Goal: Task Accomplishment & Management: Manage account settings

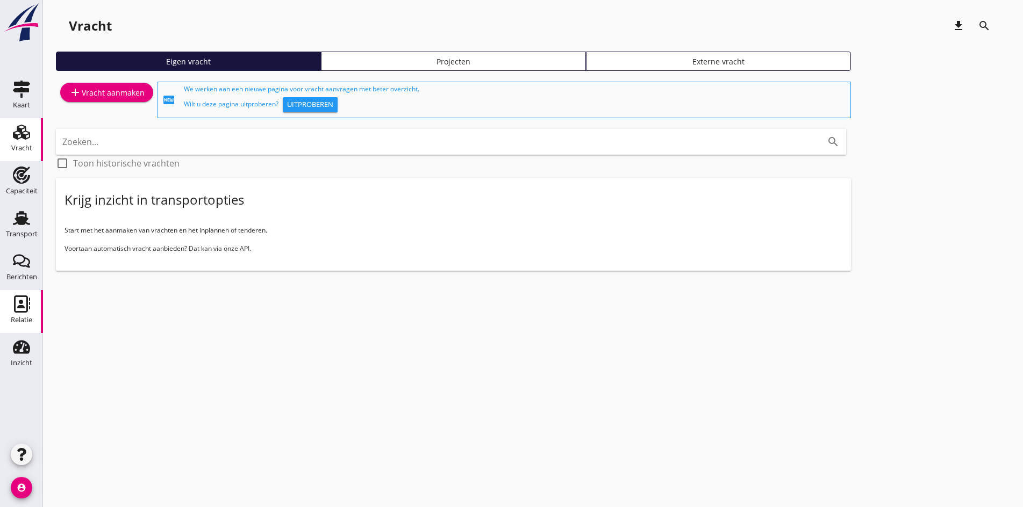
click at [23, 307] on use at bounding box center [22, 304] width 16 height 17
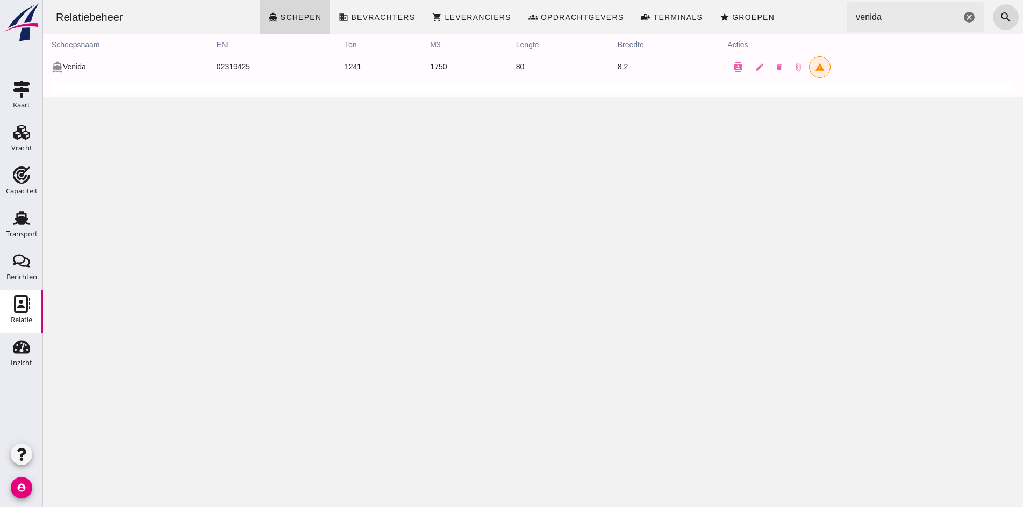
click at [921, 21] on input "venida" at bounding box center [903, 17] width 113 height 30
click at [962, 19] on icon "cancel" at bounding box center [968, 17] width 13 height 13
click at [905, 28] on input "Zoeken..." at bounding box center [912, 17] width 131 height 30
click at [895, 17] on input "Zoeken..." at bounding box center [912, 17] width 131 height 30
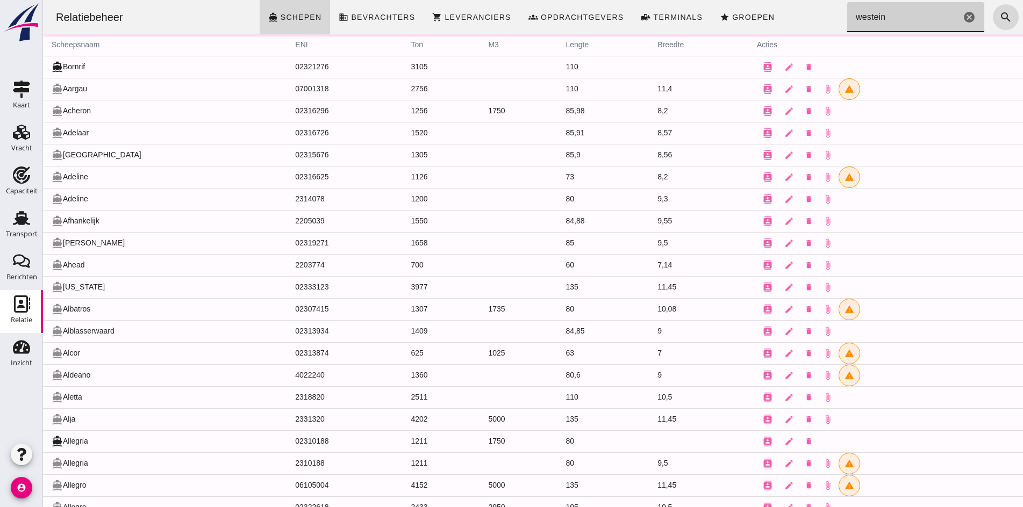
type input "westeind"
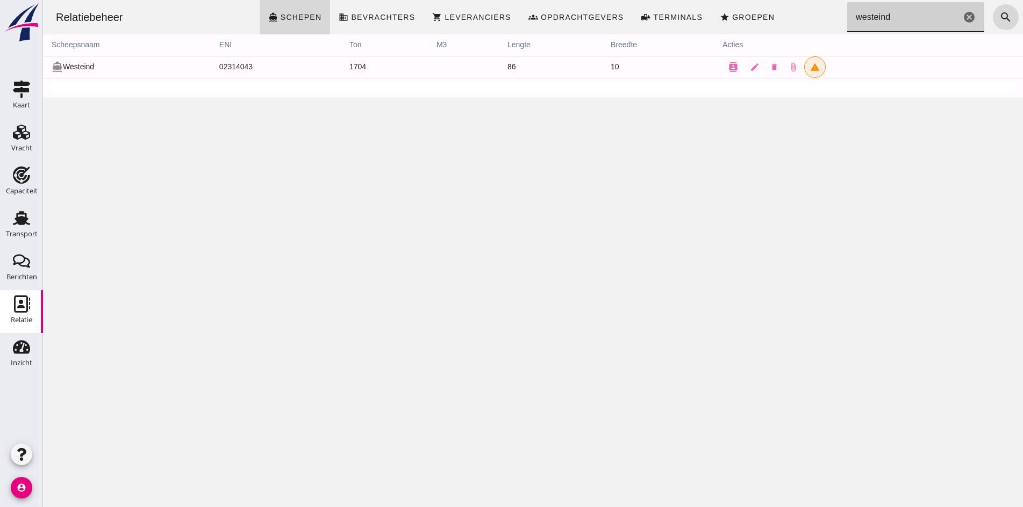
click at [962, 20] on icon "cancel" at bounding box center [968, 17] width 13 height 13
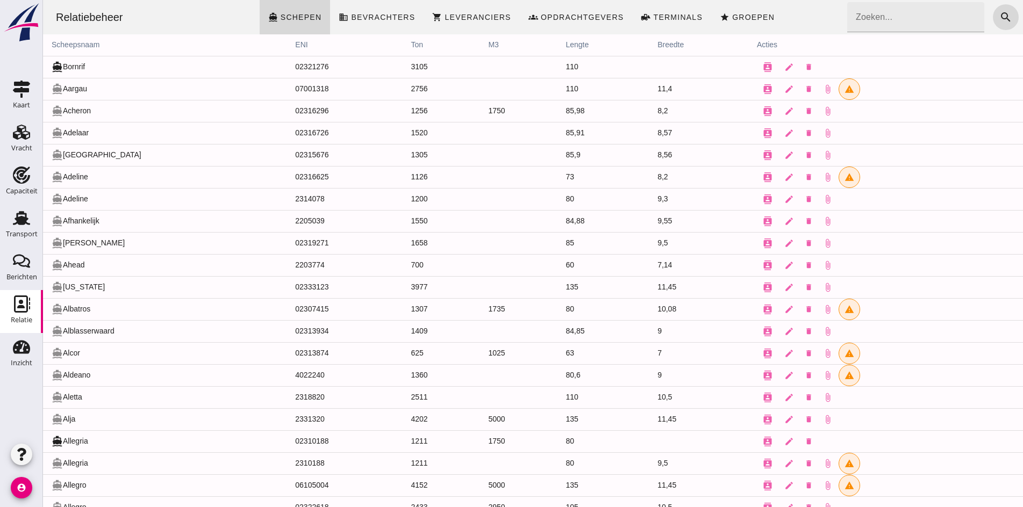
click at [913, 22] on input "Zoeken..." at bounding box center [912, 17] width 131 height 30
type input "westeind"
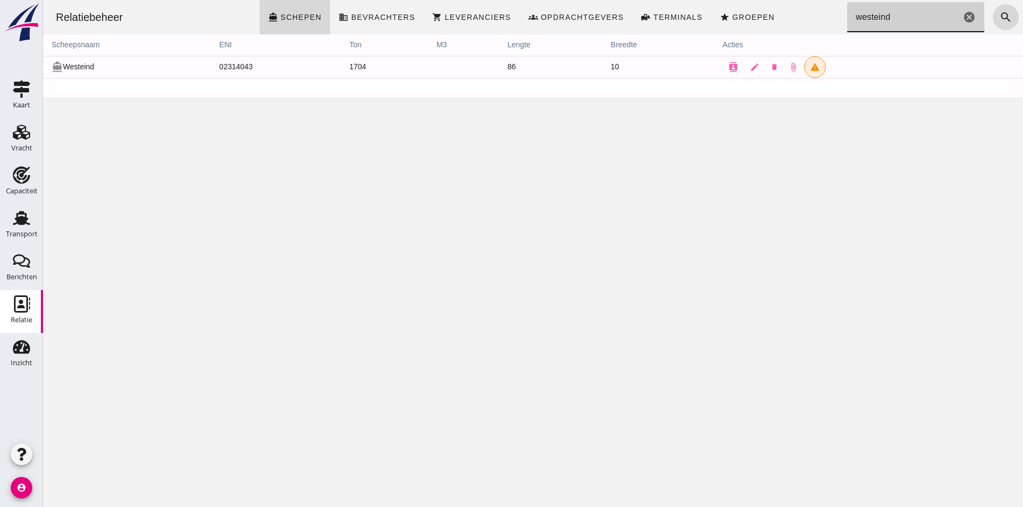
click at [84, 64] on td "directions_boat Westeind" at bounding box center [127, 67] width 168 height 22
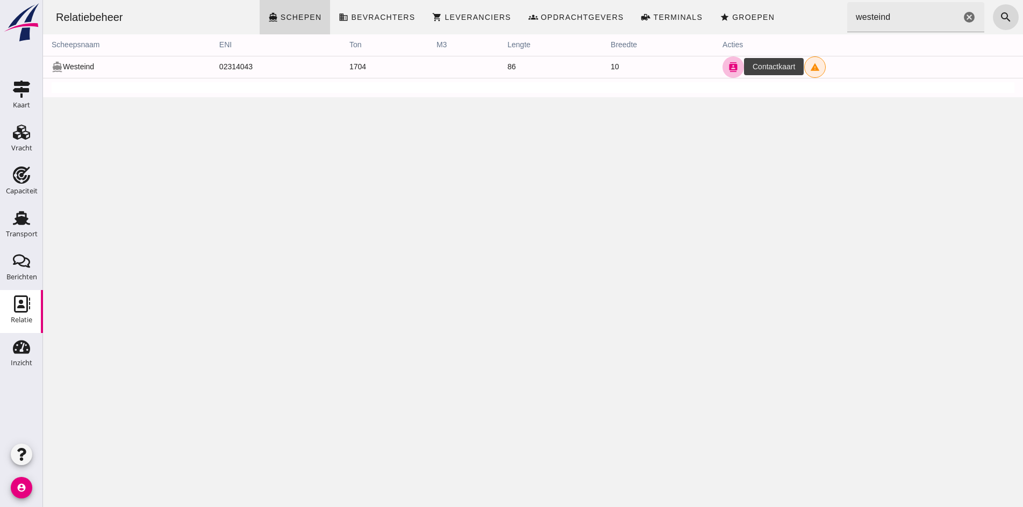
click at [722, 63] on button "contacts" at bounding box center [732, 66] width 21 height 21
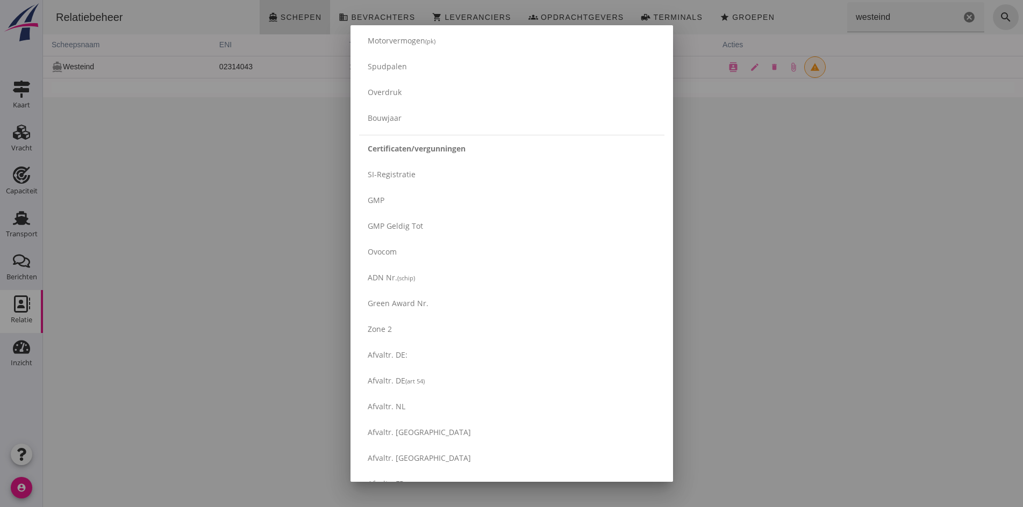
scroll to position [1675, 0]
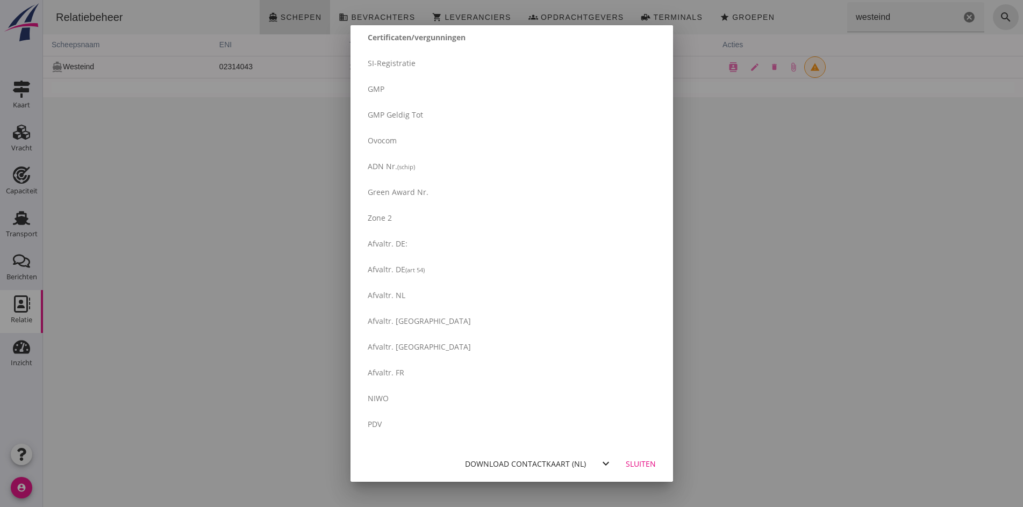
click at [532, 462] on div "Download contactkaart (nl)" at bounding box center [525, 463] width 121 height 11
click at [642, 462] on div "Sluiten" at bounding box center [641, 463] width 30 height 11
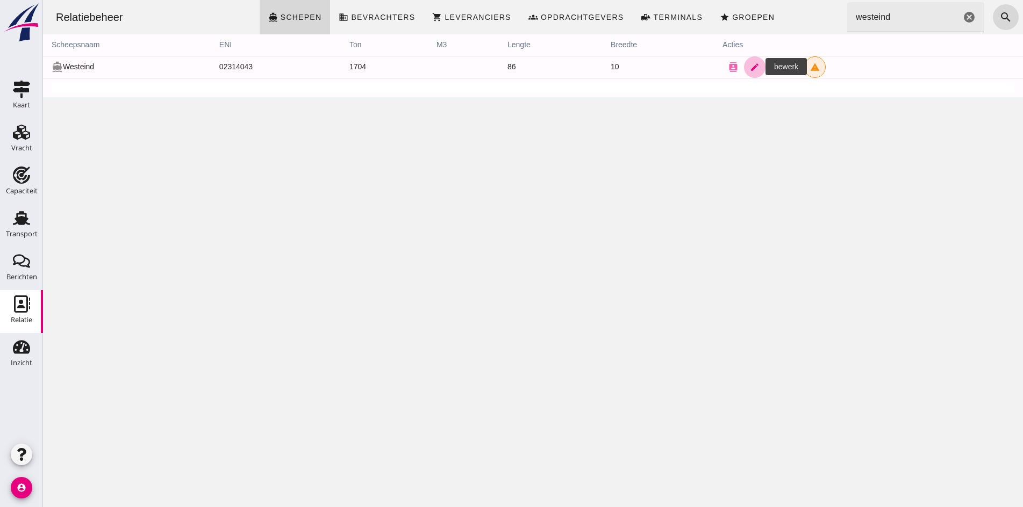
click at [749, 72] on link "edit" at bounding box center [754, 66] width 21 height 21
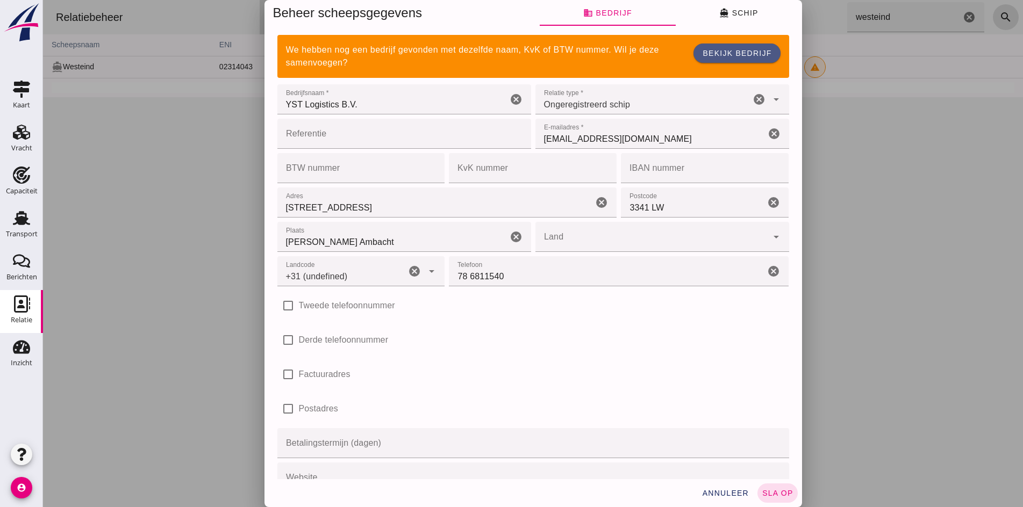
click at [630, 132] on input "[EMAIL_ADDRESS][DOMAIN_NAME]" at bounding box center [650, 134] width 230 height 30
click at [629, 137] on input "[EMAIL_ADDRESS][DOMAIN_NAME]" at bounding box center [650, 134] width 230 height 30
click at [523, 137] on div "Referentie Referentie cancel E-mailadres * E-mailadres * info@ystlogistics.nl c…" at bounding box center [533, 134] width 516 height 34
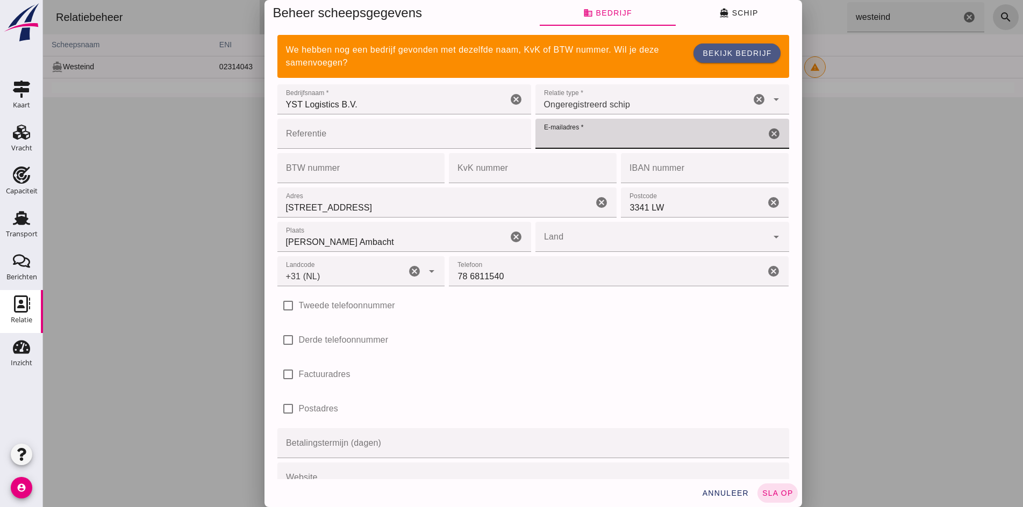
type input "+31 (NL)"
click at [765, 135] on input "E-mailadres *" at bounding box center [658, 134] width 247 height 30
click at [584, 139] on input "E-mailadres *" at bounding box center [658, 134] width 247 height 30
type input "[EMAIL_ADDRESS][DOMAIN_NAME]"
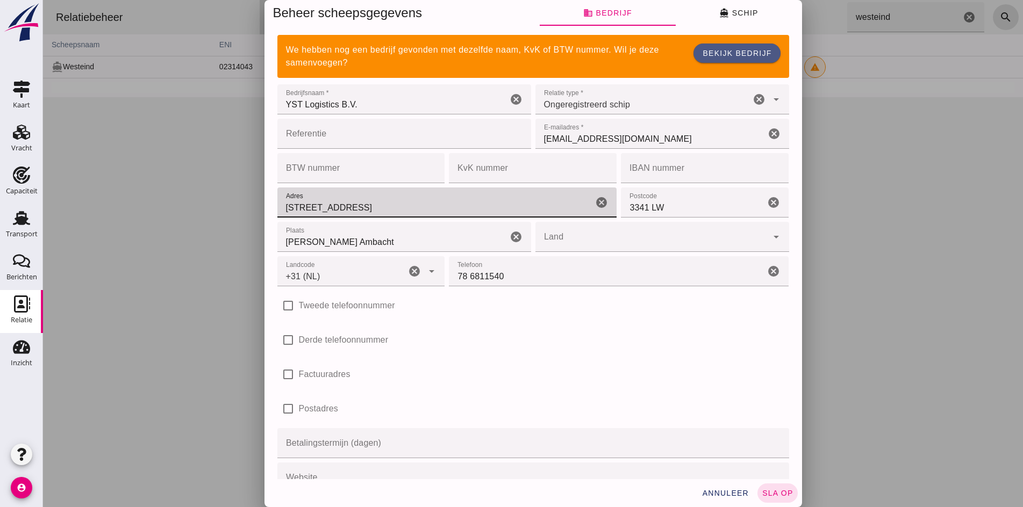
drag, startPoint x: 354, startPoint y: 206, endPoint x: 273, endPoint y: 195, distance: 81.9
click at [277, 195] on input "[STREET_ADDRESS]" at bounding box center [435, 203] width 316 height 30
click at [767, 209] on div "cancel" at bounding box center [773, 203] width 13 height 30
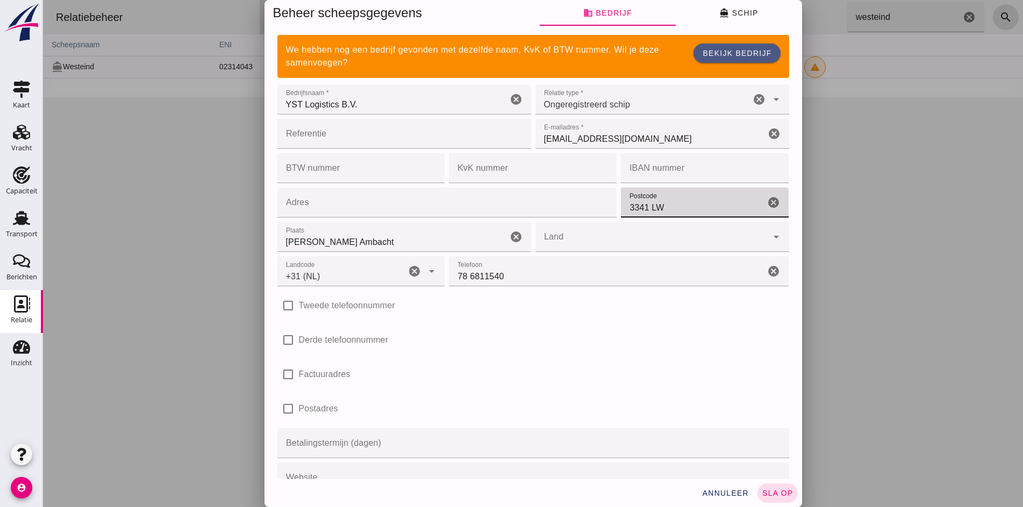
type input "3341 L"
click at [767, 202] on icon "cancel" at bounding box center [773, 202] width 13 height 13
click at [702, 51] on span "Bekijk bedrijf" at bounding box center [736, 53] width 69 height 9
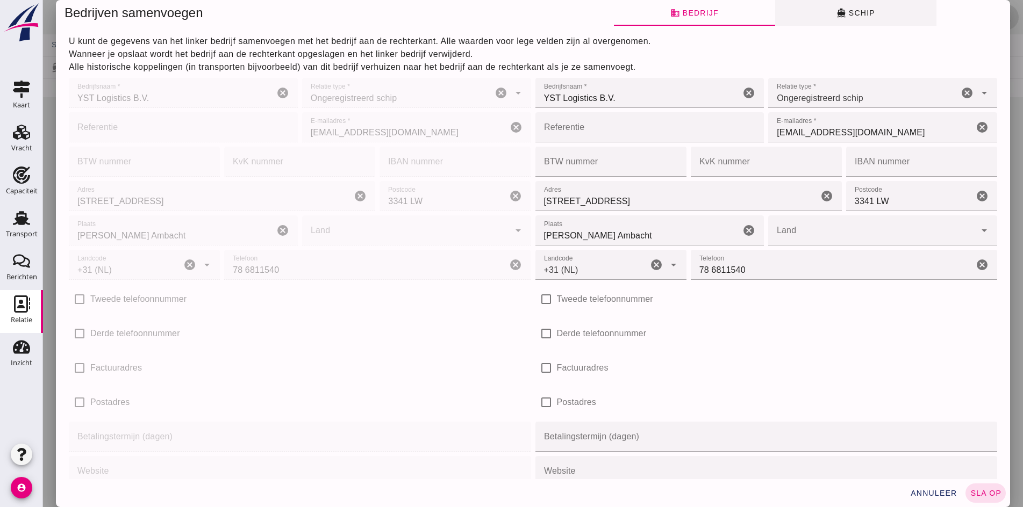
click at [879, 20] on button "directions_boat Schip" at bounding box center [854, 13] width 161 height 26
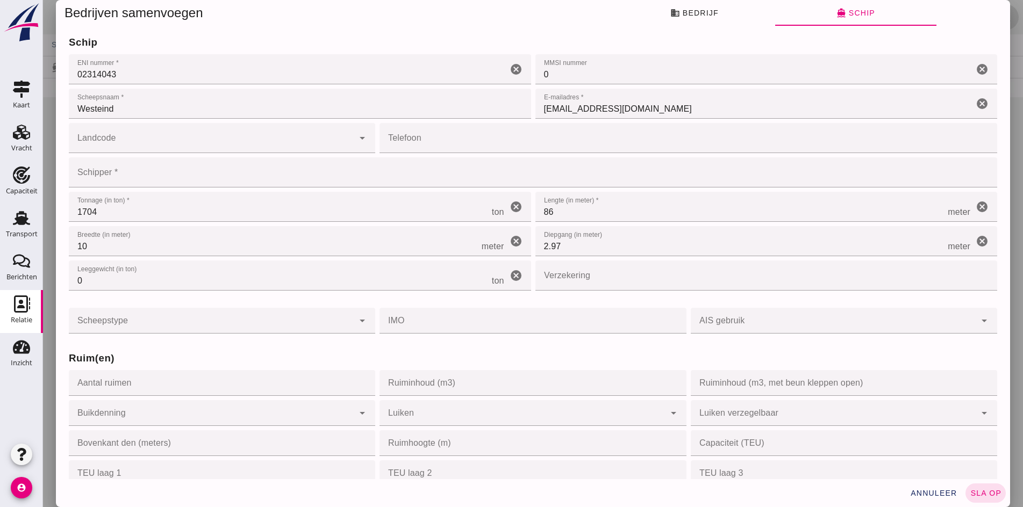
click at [51, 116] on div at bounding box center [533, 253] width 980 height 507
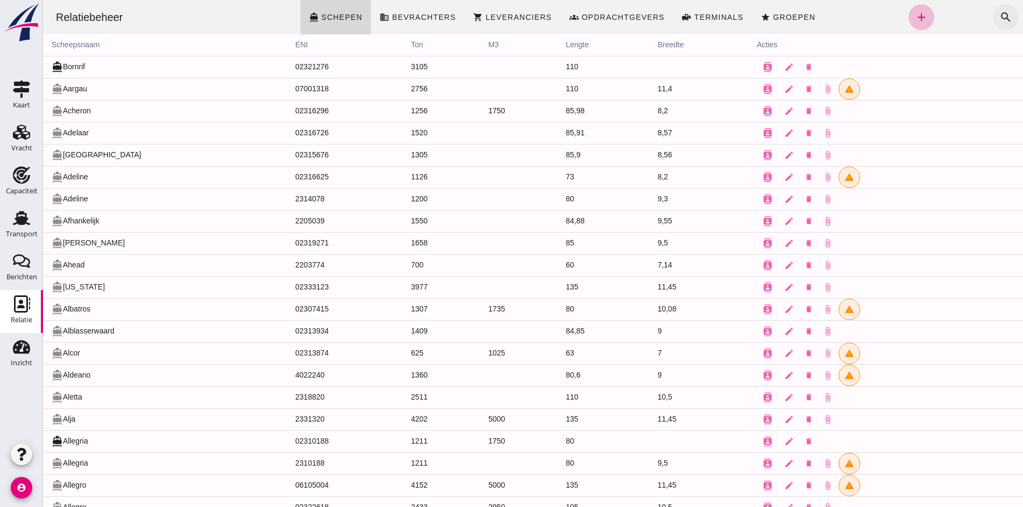
click at [996, 25] on button "search" at bounding box center [1006, 17] width 26 height 26
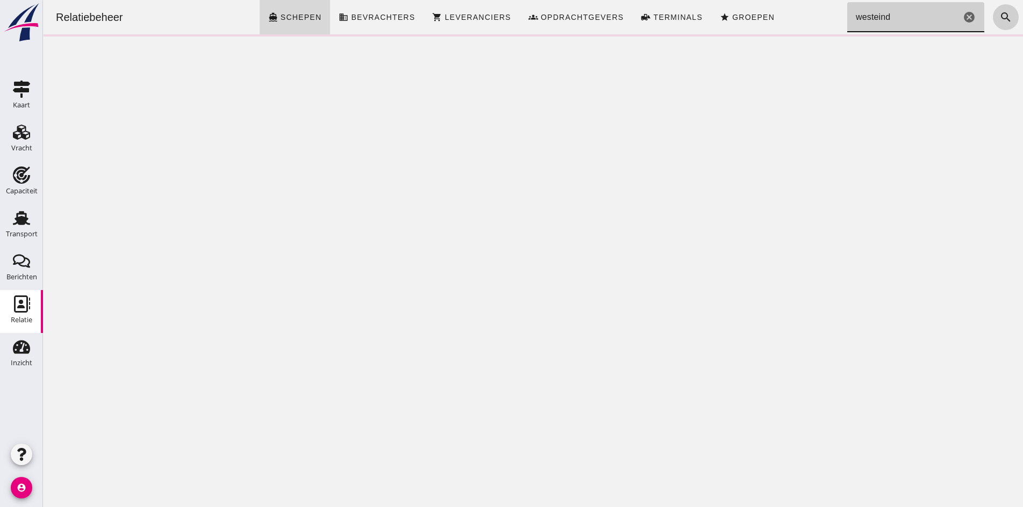
type input "westeind"
click at [993, 20] on button "search" at bounding box center [1006, 17] width 26 height 26
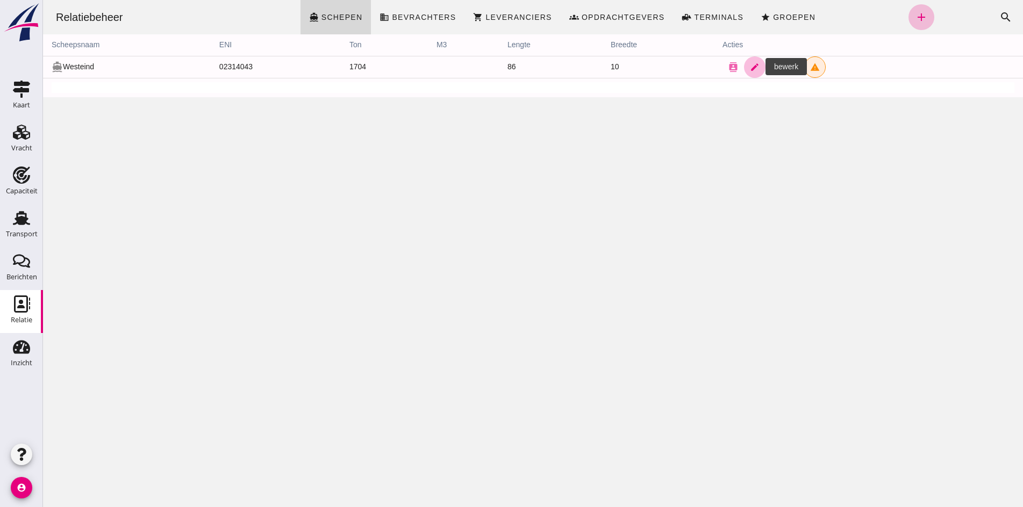
click at [750, 66] on icon "edit" at bounding box center [755, 67] width 10 height 10
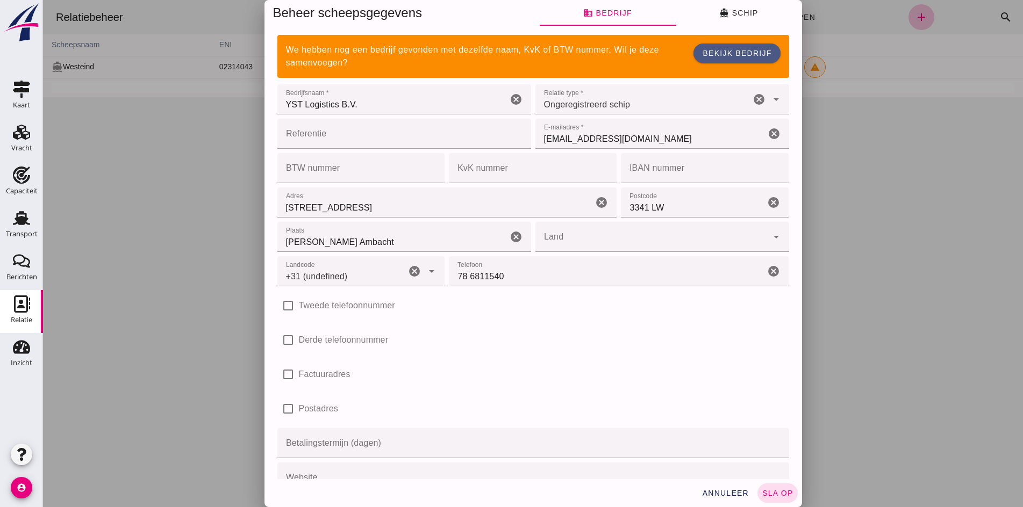
click at [573, 130] on div at bounding box center [533, 253] width 980 height 507
type input "+31 (NL)"
click at [631, 138] on div "Beheer scheepsgegevens business Bedrijf directions_boat Schip We hebben nog een…" at bounding box center [533, 253] width 980 height 507
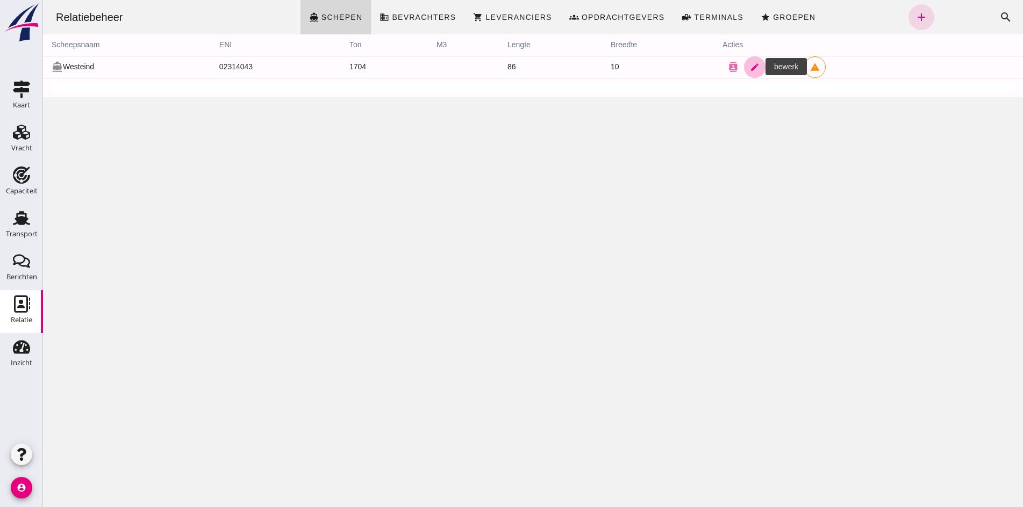
click at [750, 70] on icon "edit" at bounding box center [755, 67] width 10 height 10
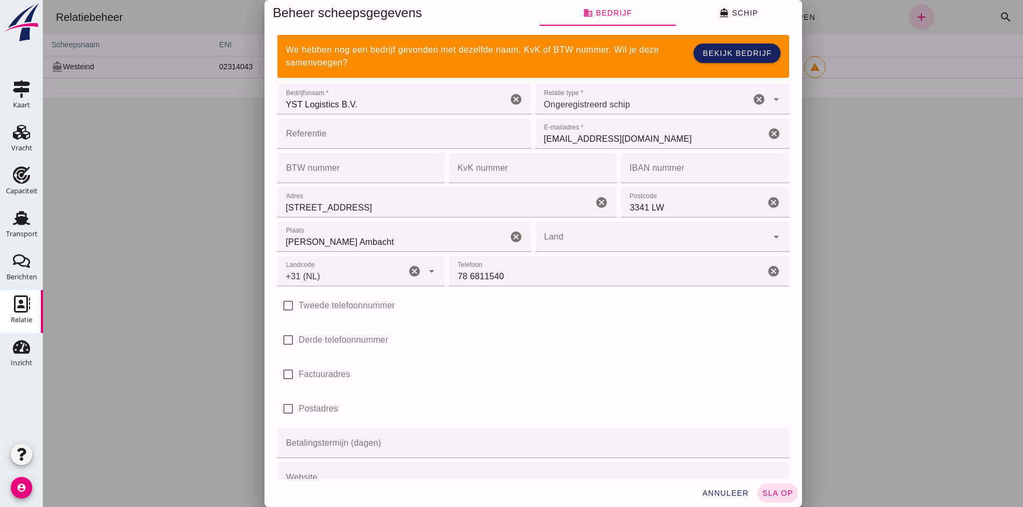
click at [367, 104] on input "YST Logistics B.V." at bounding box center [392, 99] width 230 height 30
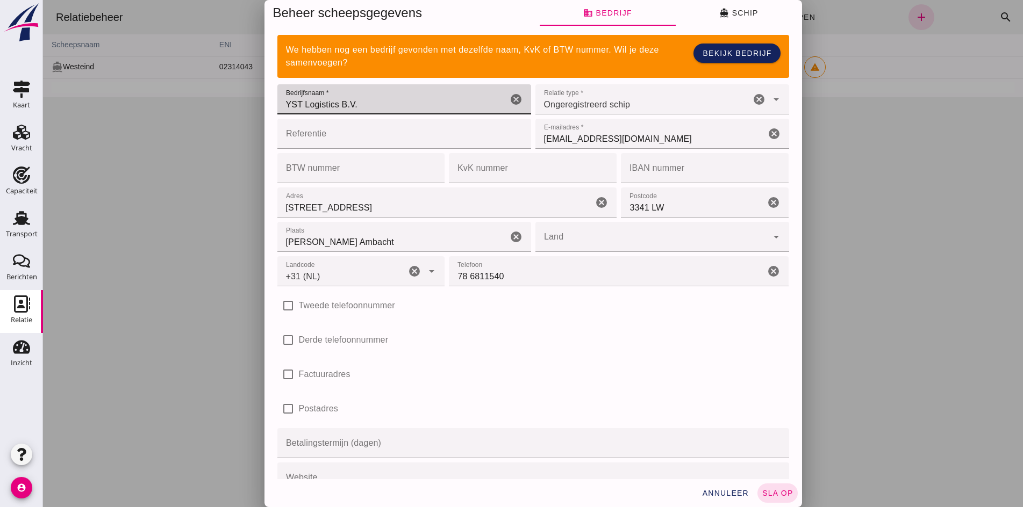
drag, startPoint x: 367, startPoint y: 104, endPoint x: 296, endPoint y: 108, distance: 71.1
click at [299, 108] on input "YST Logistics B.V." at bounding box center [392, 99] width 230 height 30
type input "Y"
type input "Westeind"
click at [592, 142] on input "[EMAIL_ADDRESS][DOMAIN_NAME]" at bounding box center [650, 134] width 230 height 30
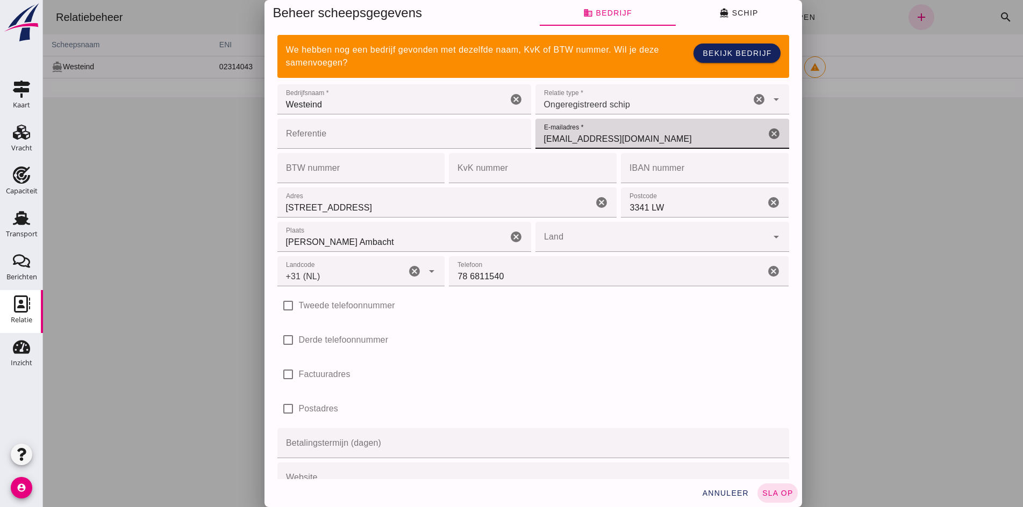
drag, startPoint x: 601, startPoint y: 140, endPoint x: 531, endPoint y: 146, distance: 70.6
click at [535, 146] on input "[EMAIL_ADDRESS][DOMAIN_NAME]" at bounding box center [650, 134] width 230 height 30
type input "i"
type input "[EMAIL_ADDRESS][DOMAIN_NAME]"
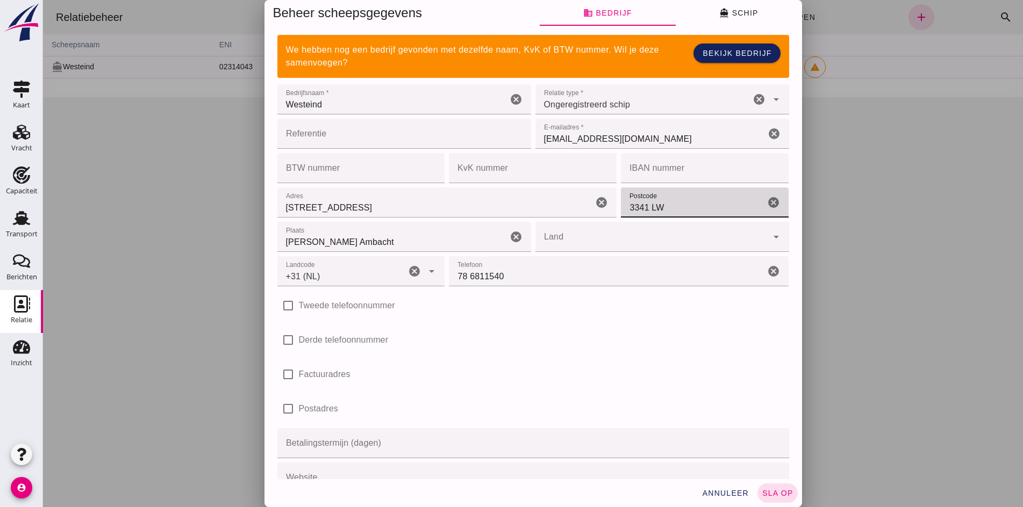
click at [666, 206] on input "3341 LW" at bounding box center [693, 203] width 144 height 30
click at [768, 204] on div "Postcode Postcode 3341 LW cancel" at bounding box center [705, 203] width 168 height 30
click at [767, 200] on icon "cancel" at bounding box center [773, 202] width 13 height 13
click at [326, 209] on input "[STREET_ADDRESS]" at bounding box center [435, 203] width 316 height 30
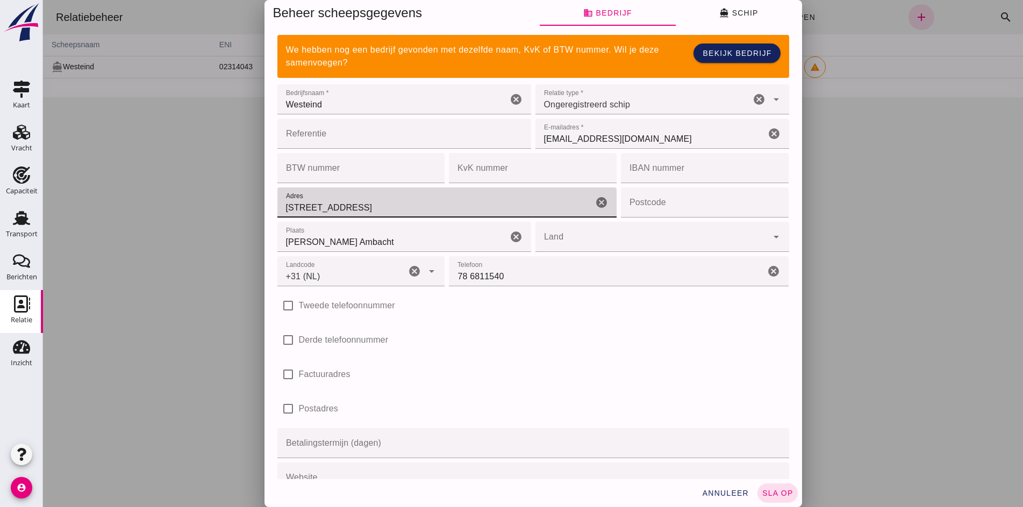
drag, startPoint x: 342, startPoint y: 209, endPoint x: 212, endPoint y: 206, distance: 130.6
click at [212, 206] on div "Beheer scheepsgegevens business Bedrijf directions_boat Schip We hebben nog een…" at bounding box center [533, 253] width 980 height 507
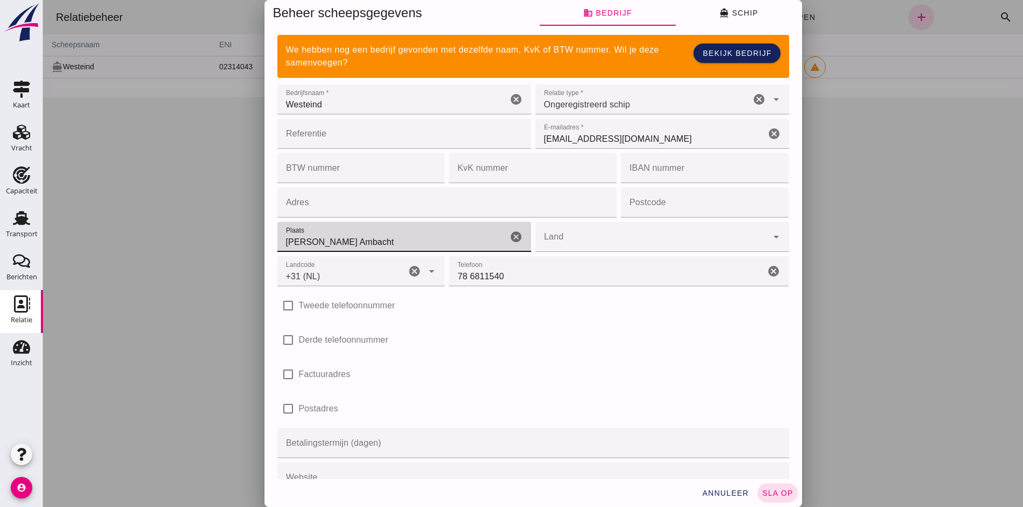
drag, startPoint x: 372, startPoint y: 248, endPoint x: 255, endPoint y: 236, distance: 117.8
click at [255, 236] on div "Beheer scheepsgegevens business Bedrijf directions_boat Schip We hebben nog een…" at bounding box center [533, 253] width 980 height 507
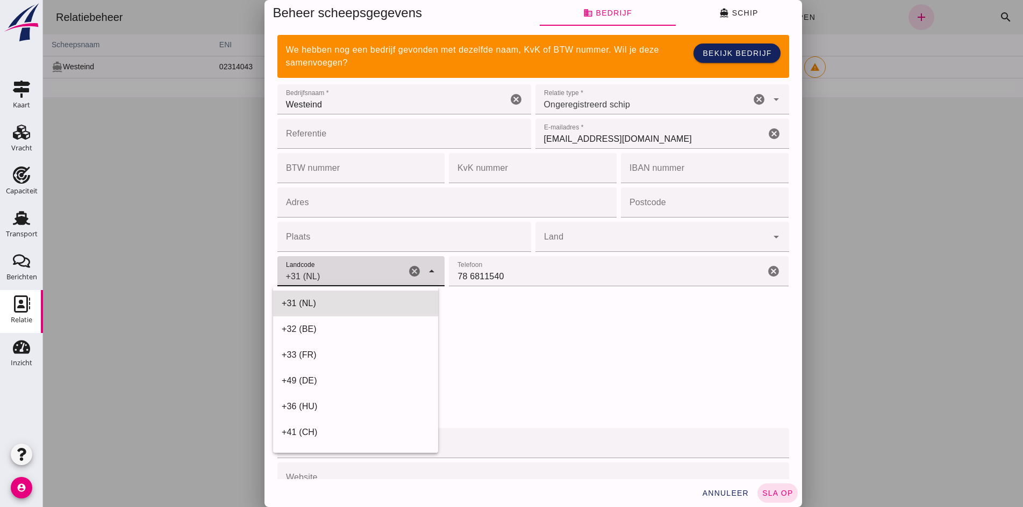
click at [330, 275] on input "+31 (NL)" at bounding box center [341, 276] width 129 height 13
click at [515, 267] on input "78 6811540" at bounding box center [607, 271] width 316 height 30
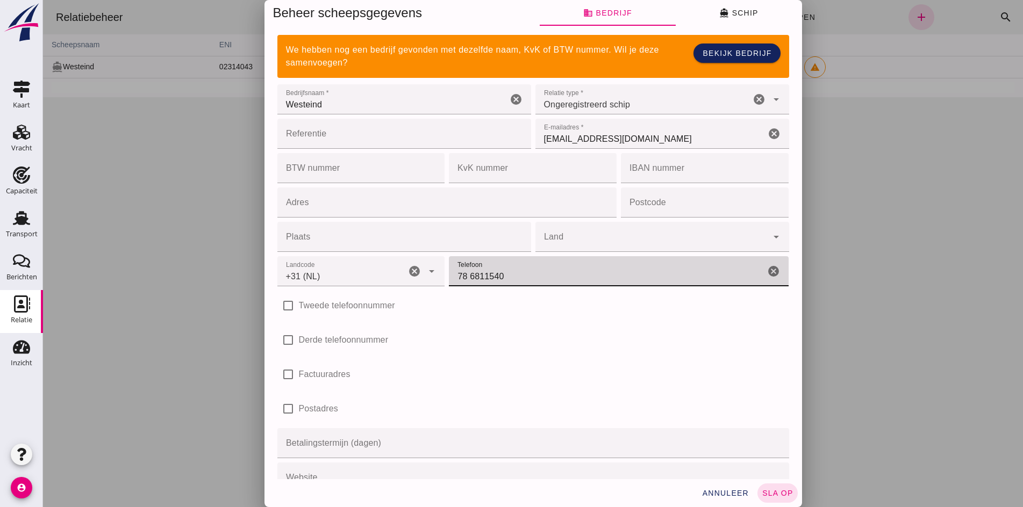
drag, startPoint x: 511, startPoint y: 272, endPoint x: 435, endPoint y: 274, distance: 75.8
click at [435, 274] on div "Landcode Landcode +31 ([GEOGRAPHIC_DATA]) +31 ([GEOGRAPHIC_DATA]) cancel arrow_…" at bounding box center [533, 271] width 516 height 34
click at [480, 277] on input "78 6811540" at bounding box center [607, 271] width 316 height 30
click at [504, 278] on input "78 6811540" at bounding box center [607, 271] width 316 height 30
click at [767, 271] on icon "cancel" at bounding box center [773, 271] width 13 height 13
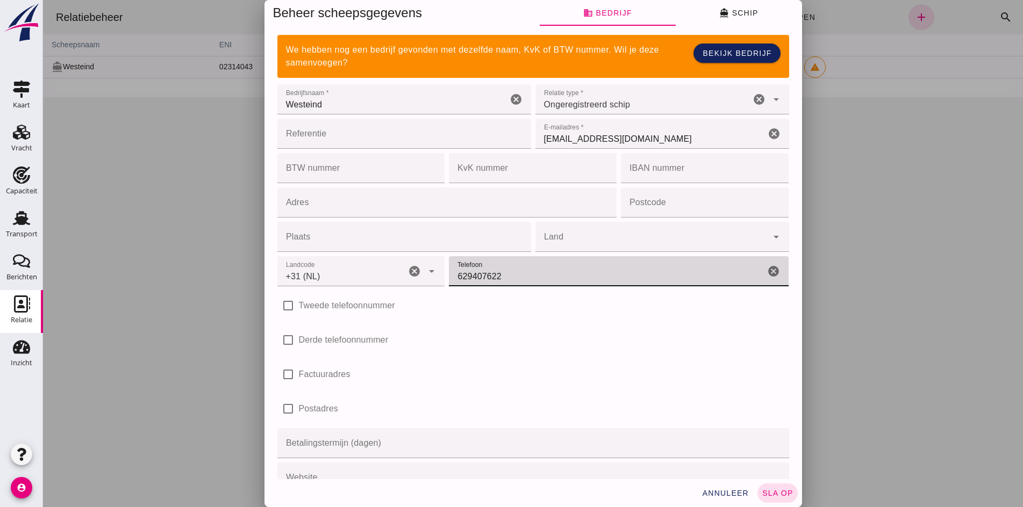
type input "629407622"
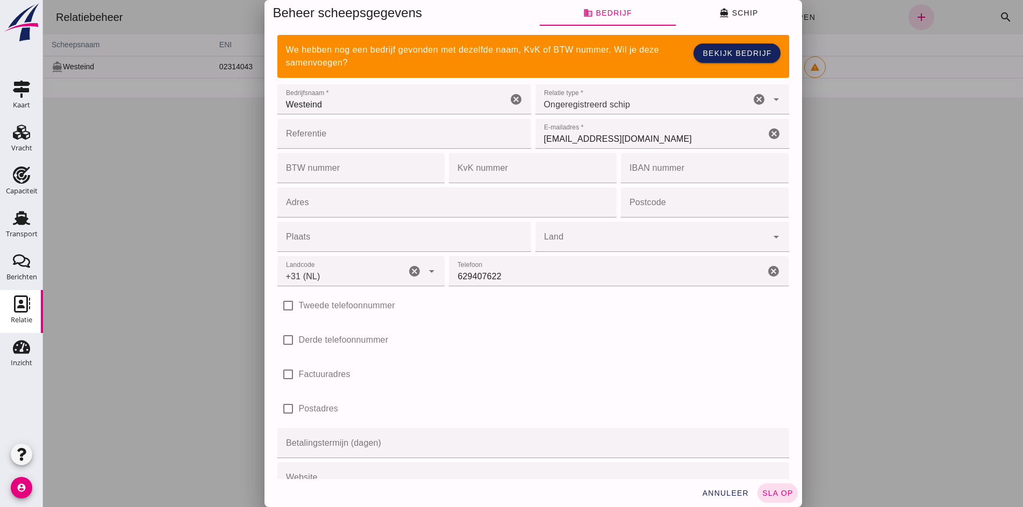
click at [487, 322] on div "check_box_outline_blank Tweede telefoonnummer" at bounding box center [533, 306] width 516 height 34
click at [722, 15] on icon "directions_boat" at bounding box center [724, 13] width 10 height 10
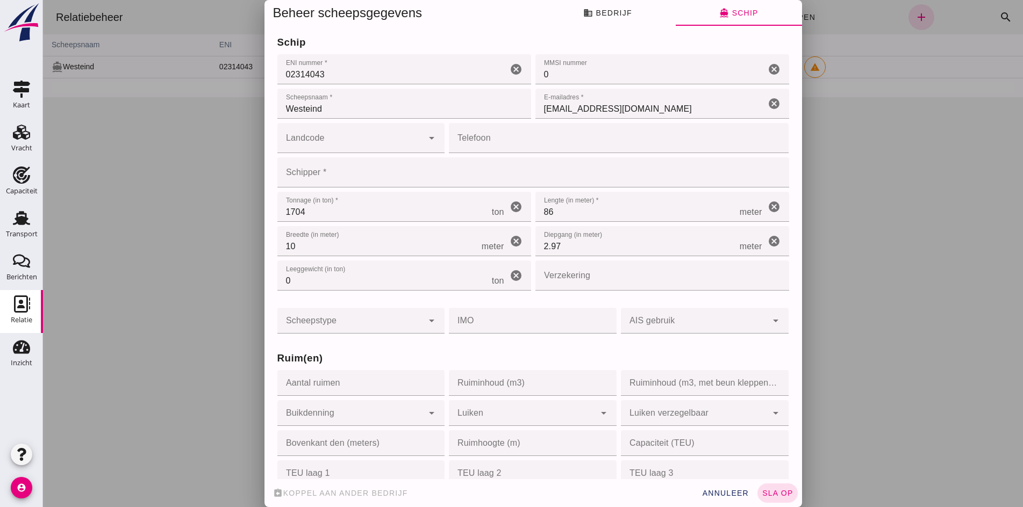
click at [767, 103] on icon "cancel" at bounding box center [773, 103] width 13 height 13
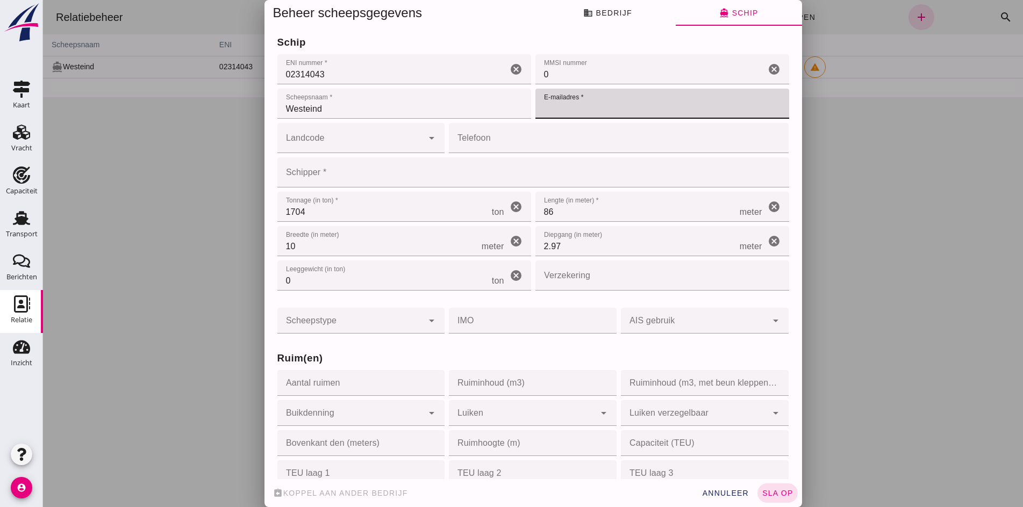
click at [602, 111] on input "E-mailadres *" at bounding box center [658, 104] width 247 height 30
type input "[EMAIL_ADDRESS][DOMAIN_NAME]"
click at [358, 143] on input "Landcode" at bounding box center [350, 143] width 146 height 13
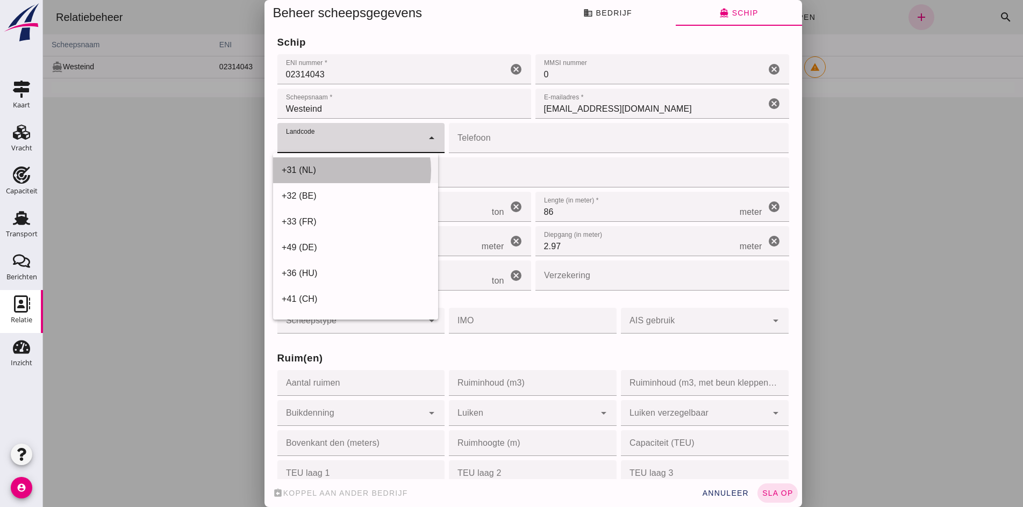
click at [334, 166] on div "+31 (NL)" at bounding box center [356, 170] width 148 height 13
type input "+31 (NL)"
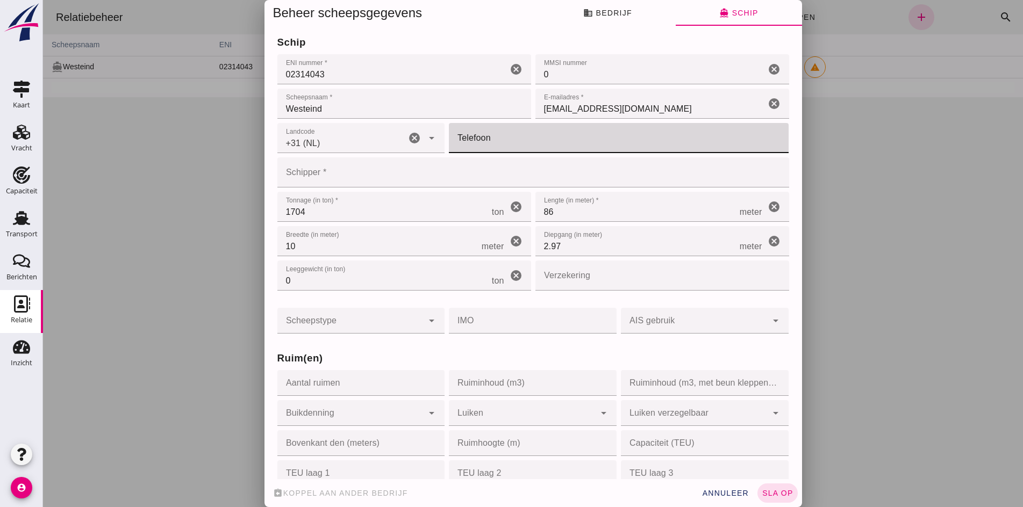
click at [478, 142] on input "Telefoon" at bounding box center [615, 138] width 333 height 30
type input "629407622"
click at [322, 174] on input "Schipper *" at bounding box center [529, 172] width 505 height 30
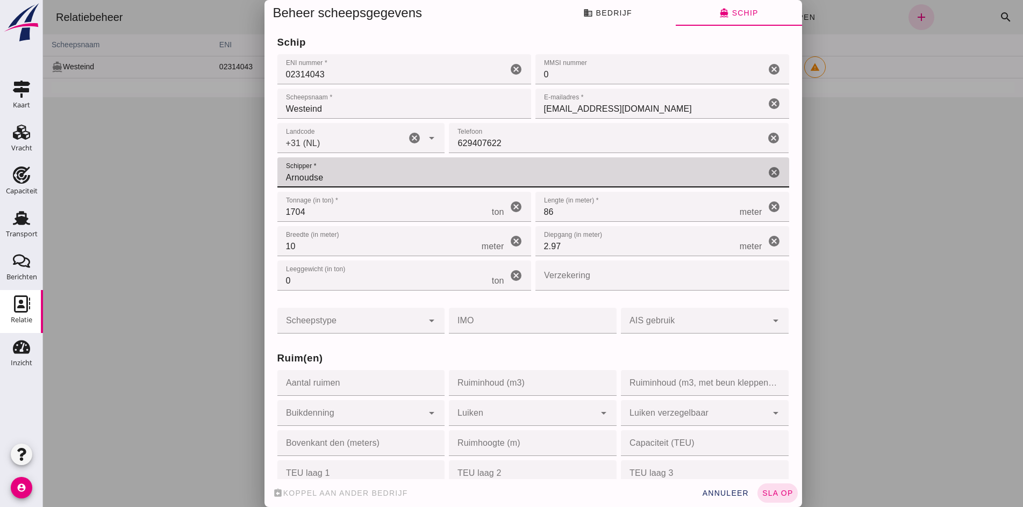
type input "Arnoudse"
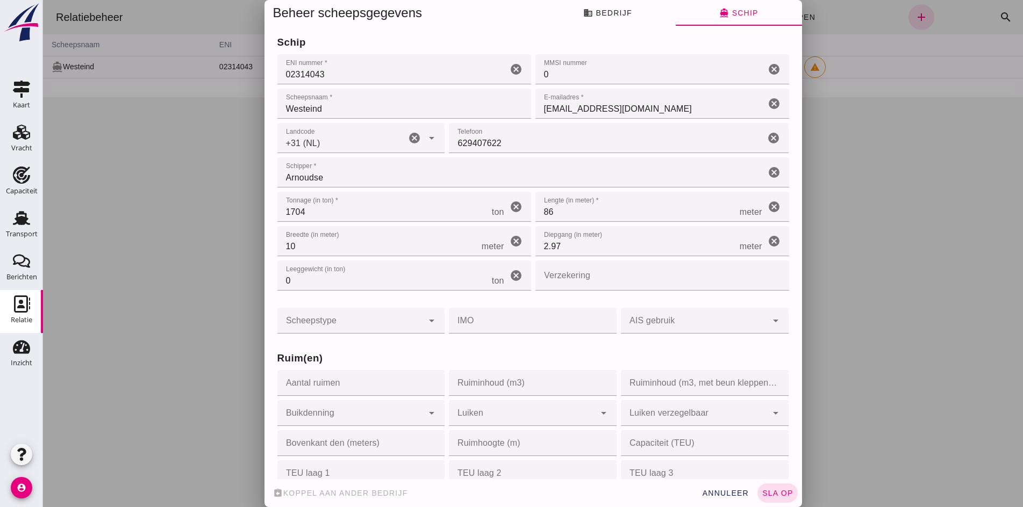
click at [230, 246] on div at bounding box center [533, 253] width 980 height 507
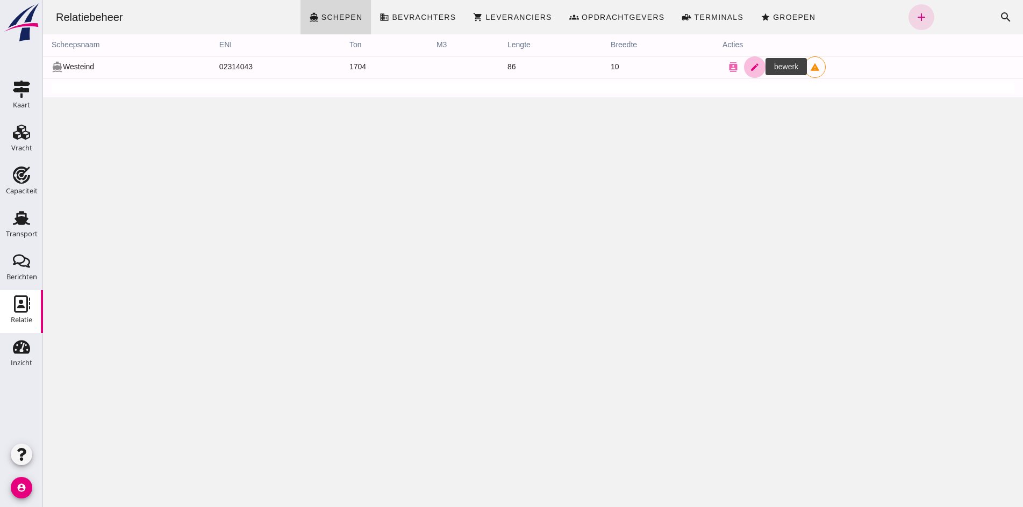
click at [750, 65] on icon "edit" at bounding box center [755, 67] width 10 height 10
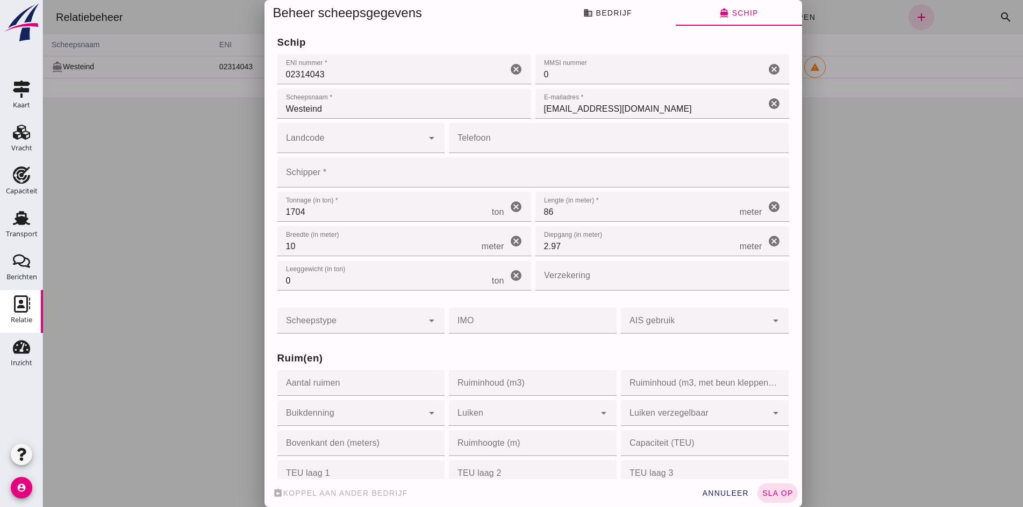
click at [610, 103] on input "[EMAIL_ADDRESS][DOMAIN_NAME]" at bounding box center [650, 104] width 230 height 30
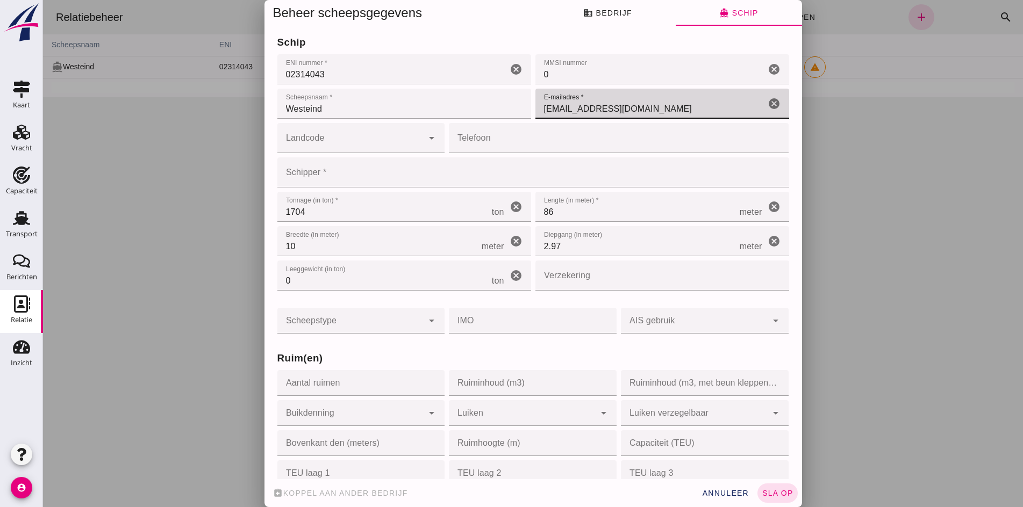
click at [767, 105] on icon "cancel" at bounding box center [773, 103] width 13 height 13
click at [582, 113] on input "E-mailadres *" at bounding box center [656, 104] width 243 height 30
type input "[EMAIL_ADDRESS][DOMAIN_NAME]"
click at [316, 135] on div at bounding box center [350, 138] width 146 height 30
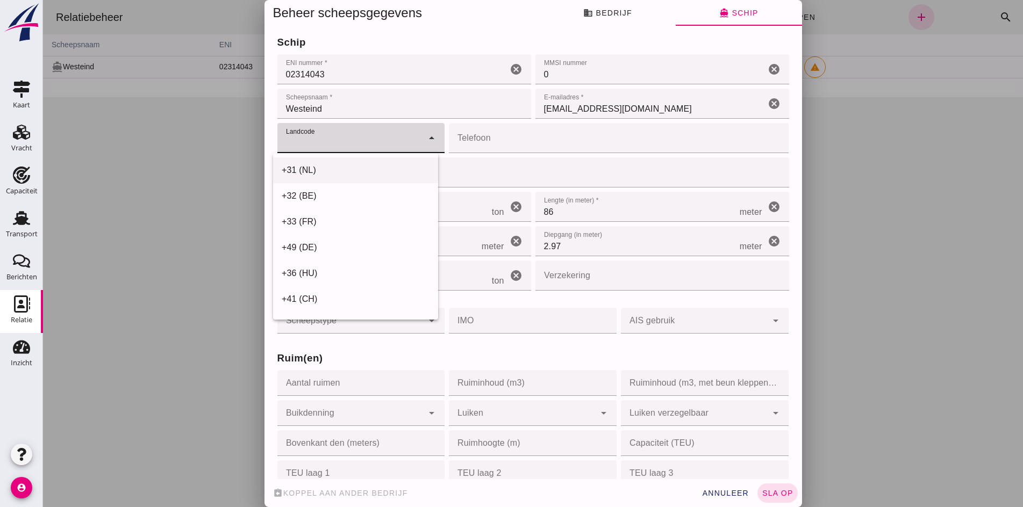
click at [322, 174] on div "+31 (NL)" at bounding box center [356, 170] width 148 height 13
type input "+31 (NL)"
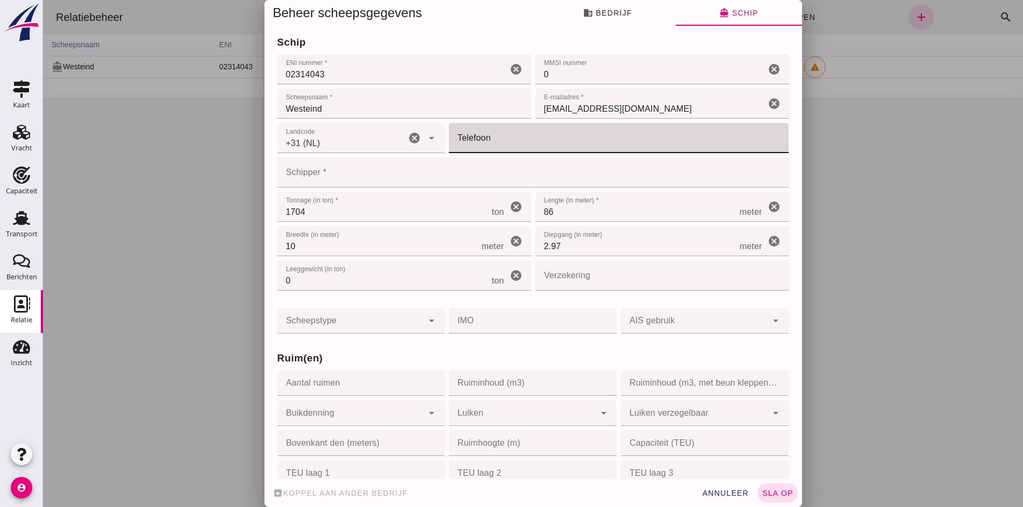
click at [489, 146] on input "Telefoon" at bounding box center [615, 138] width 333 height 30
type input "629407622"
click at [350, 176] on input "Schipper *" at bounding box center [529, 172] width 505 height 30
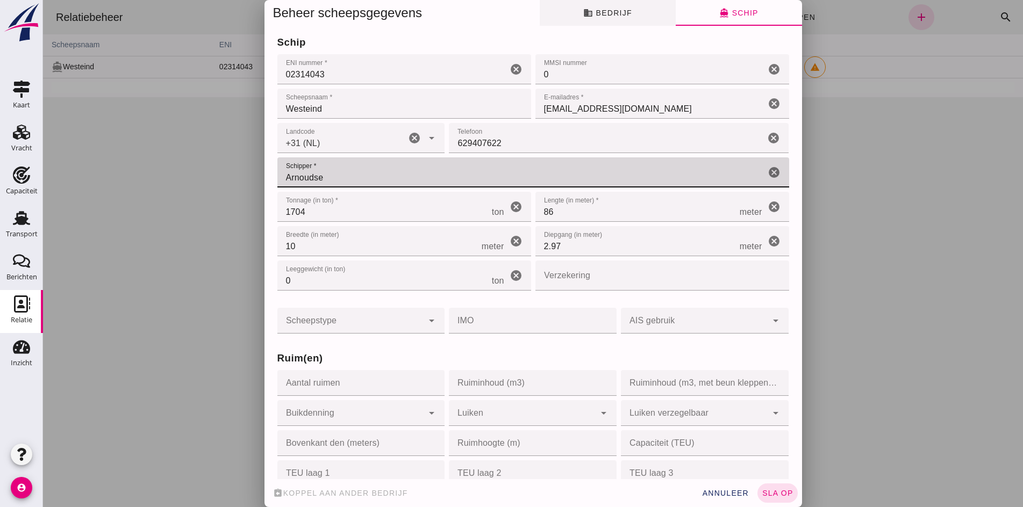
type input "Arnoudse"
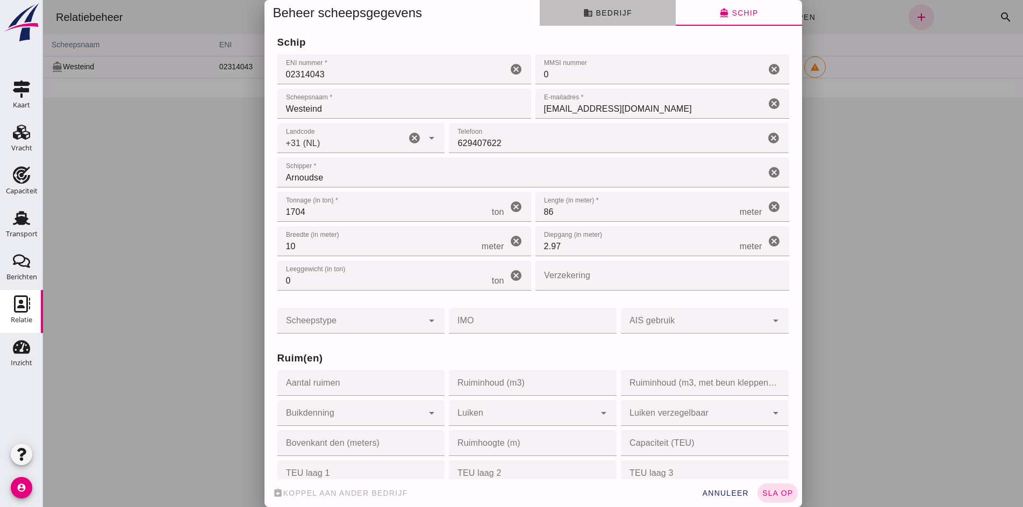
click at [601, 9] on span "business Bedrijf" at bounding box center [607, 13] width 48 height 10
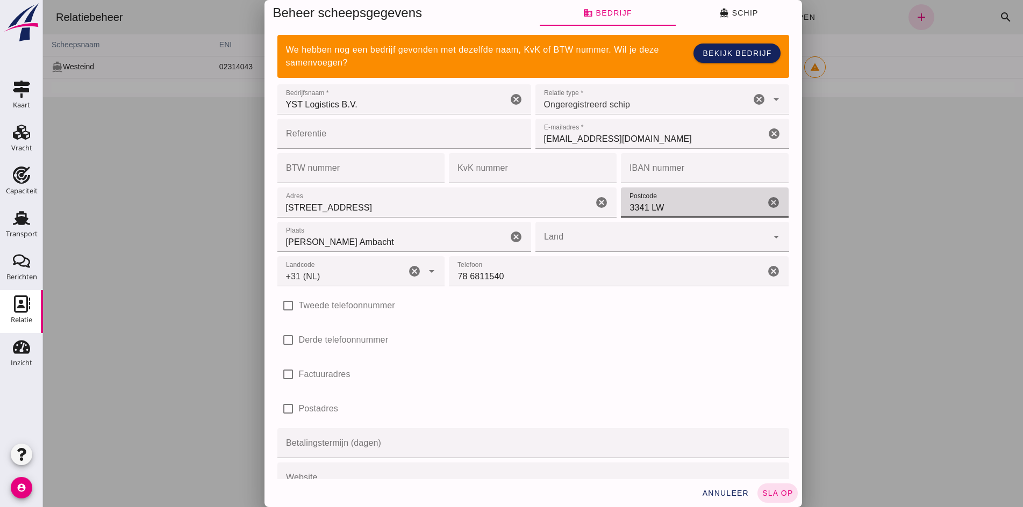
drag, startPoint x: 670, startPoint y: 202, endPoint x: 614, endPoint y: 204, distance: 56.0
click at [621, 204] on input "3341 LW" at bounding box center [693, 203] width 144 height 30
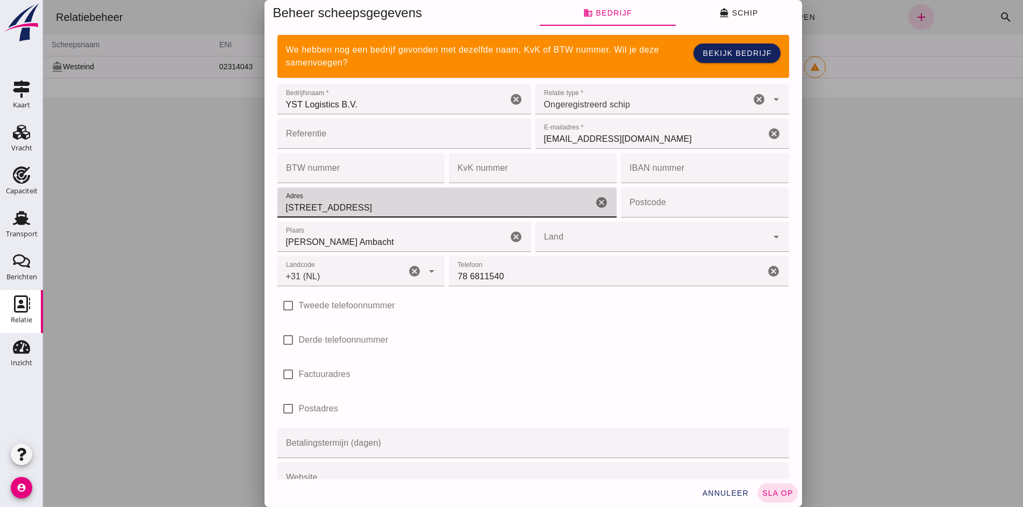
drag, startPoint x: 458, startPoint y: 206, endPoint x: 281, endPoint y: 209, distance: 176.8
click at [281, 209] on input "[STREET_ADDRESS]" at bounding box center [435, 203] width 316 height 30
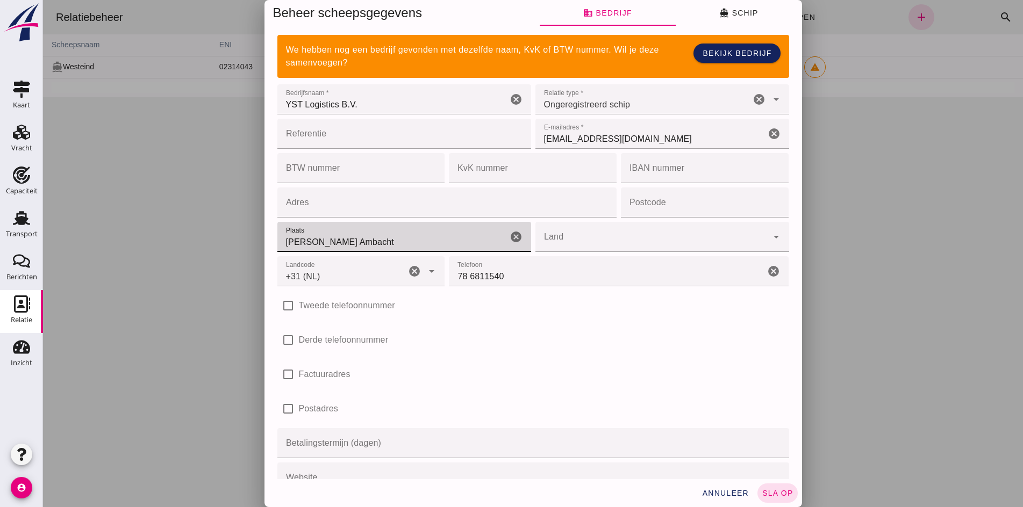
click at [380, 241] on input "[PERSON_NAME] Ambacht" at bounding box center [392, 237] width 230 height 30
click at [499, 240] on div "Plaats Plaats [PERSON_NAME] Ambacht cancel" at bounding box center [404, 237] width 254 height 30
click at [509, 237] on icon "cancel" at bounding box center [515, 237] width 13 height 13
click at [513, 267] on input "78 6811540" at bounding box center [607, 271] width 316 height 30
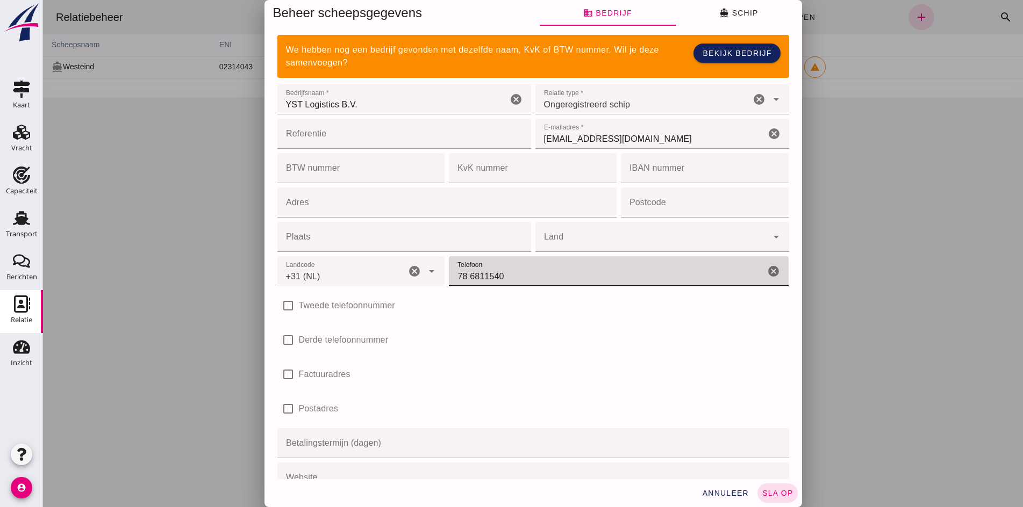
drag, startPoint x: 513, startPoint y: 271, endPoint x: 448, endPoint y: 274, distance: 65.1
click at [449, 274] on input "78 6811540" at bounding box center [607, 271] width 316 height 30
type input "629407622"
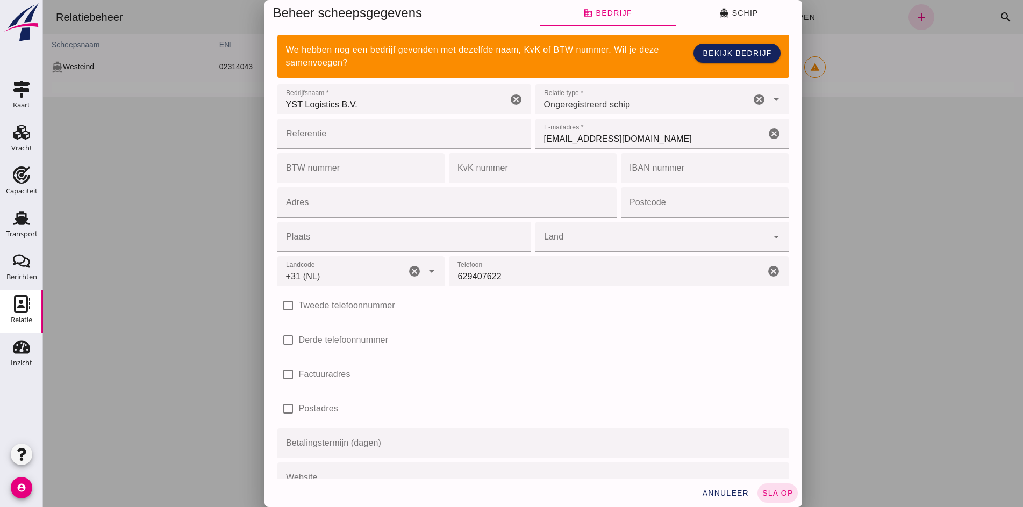
drag, startPoint x: 551, startPoint y: 363, endPoint x: 579, endPoint y: 326, distance: 45.7
click at [552, 363] on div "check_box_outline_blank Factuuradres" at bounding box center [533, 375] width 512 height 30
click at [767, 135] on icon "cancel" at bounding box center [773, 133] width 13 height 13
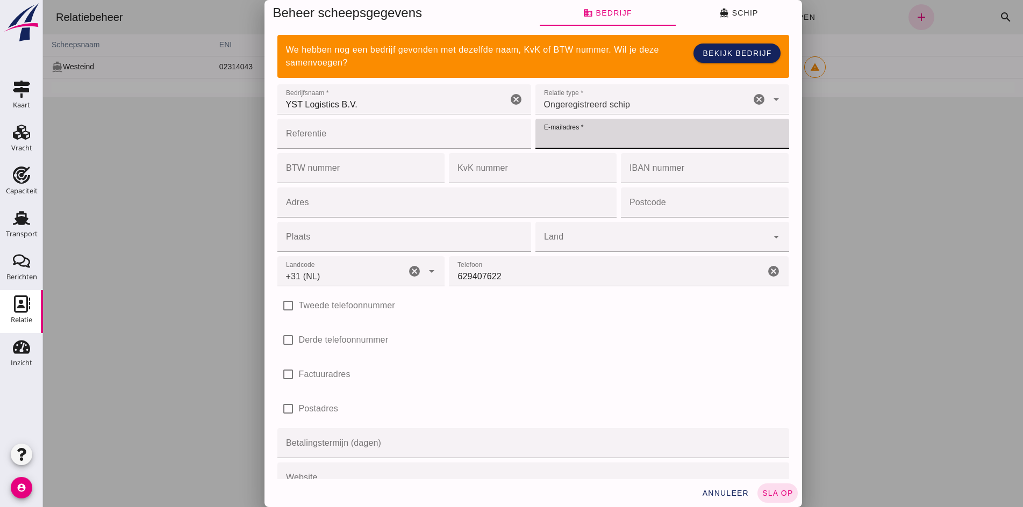
click at [416, 100] on input "YST Logistics B.V." at bounding box center [392, 99] width 230 height 30
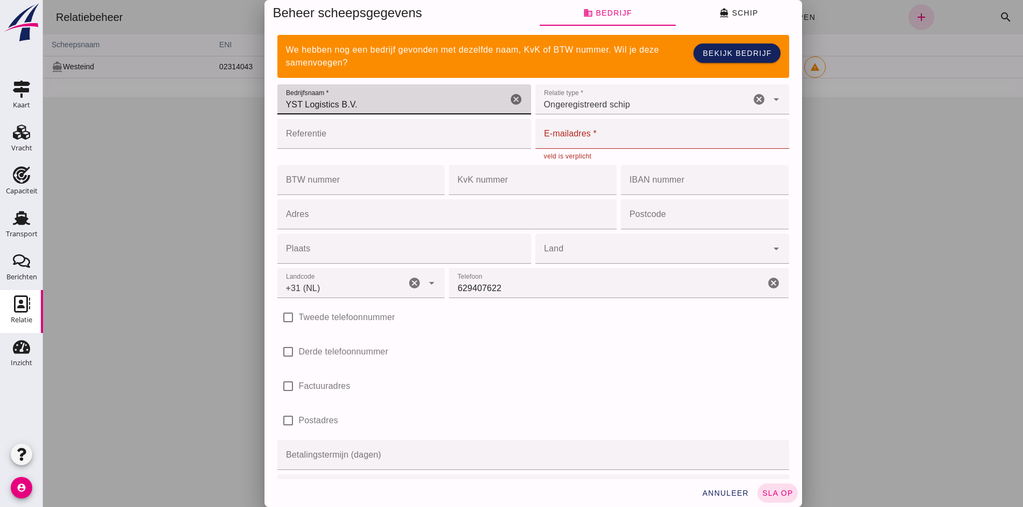
click at [510, 99] on icon "cancel" at bounding box center [515, 99] width 13 height 13
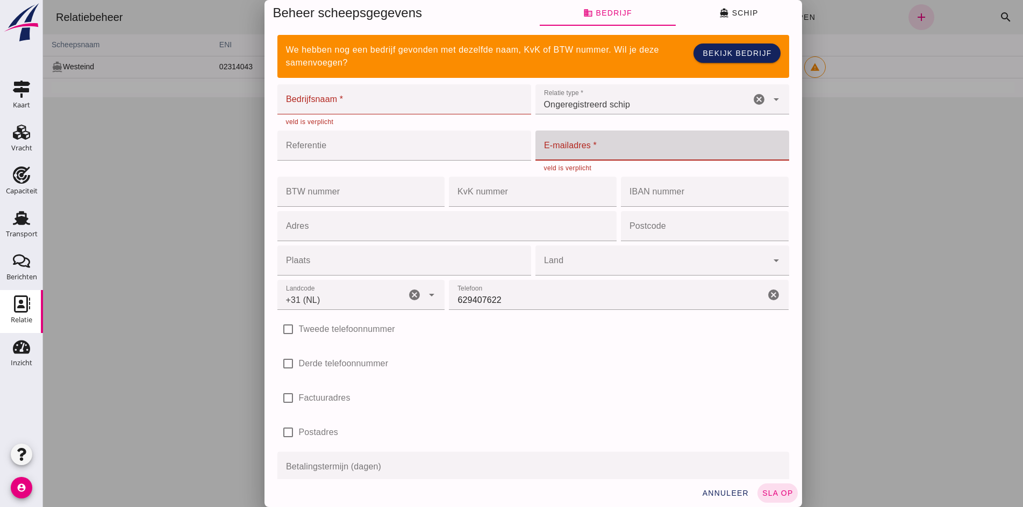
click at [594, 132] on input "E-mailadres *" at bounding box center [658, 146] width 247 height 30
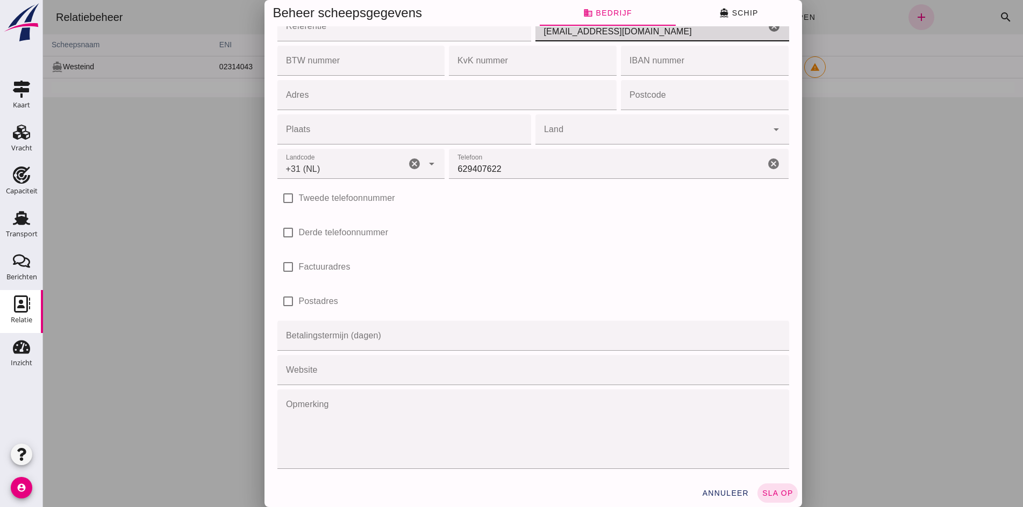
scroll to position [122, 0]
type input "[EMAIL_ADDRESS][DOMAIN_NAME]"
click at [781, 500] on button "sla op" at bounding box center [777, 493] width 40 height 19
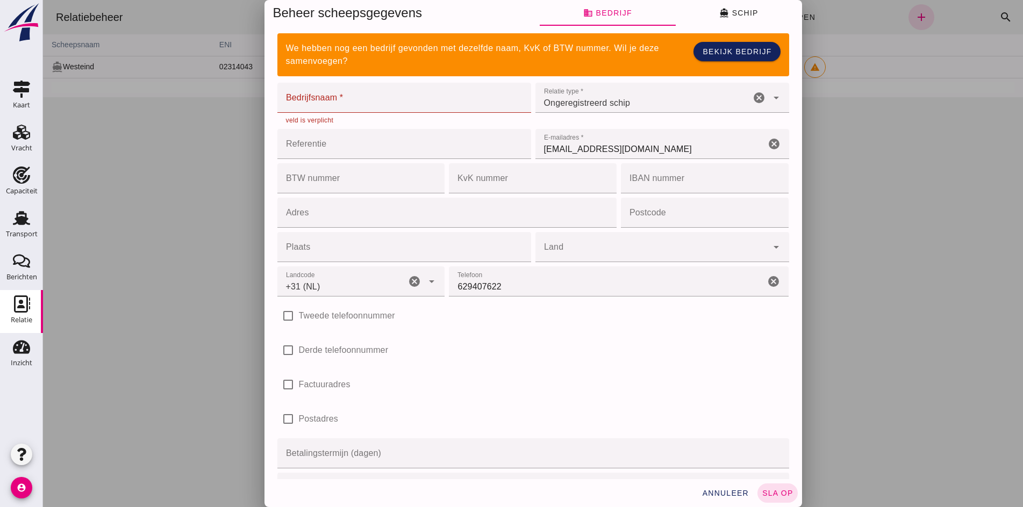
scroll to position [0, 0]
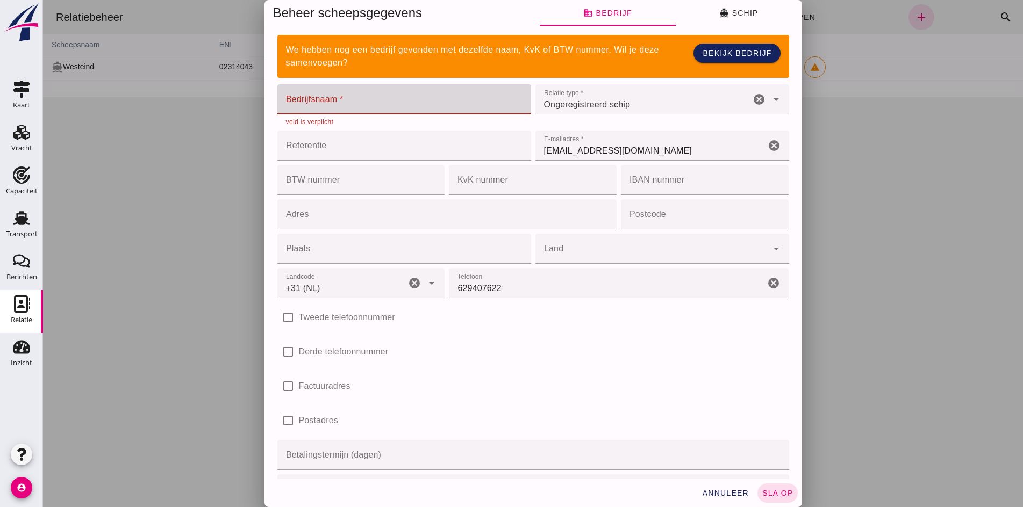
click at [308, 94] on input "Bedrijfsnaam *" at bounding box center [400, 99] width 247 height 30
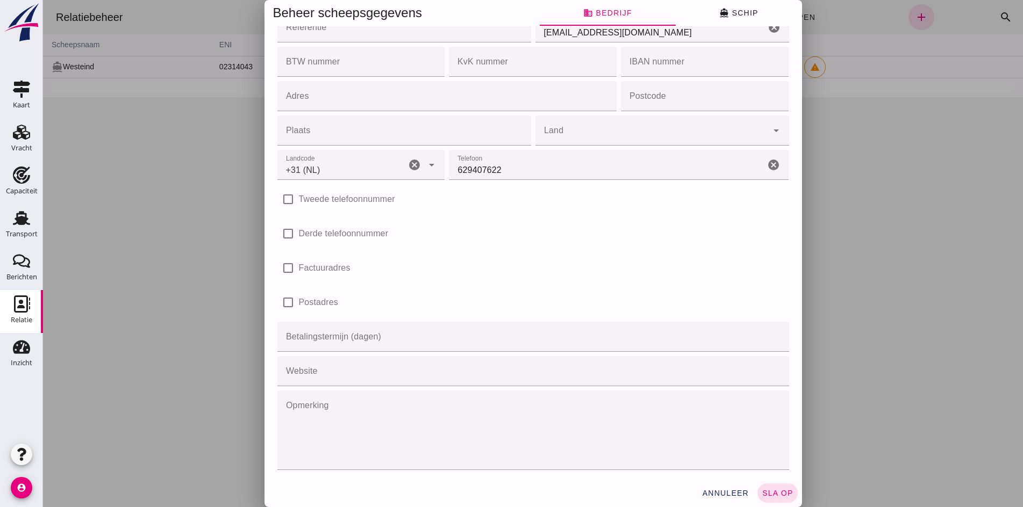
scroll to position [110, 0]
type input "Westeind"
click at [762, 490] on span "sla op" at bounding box center [778, 493] width 32 height 9
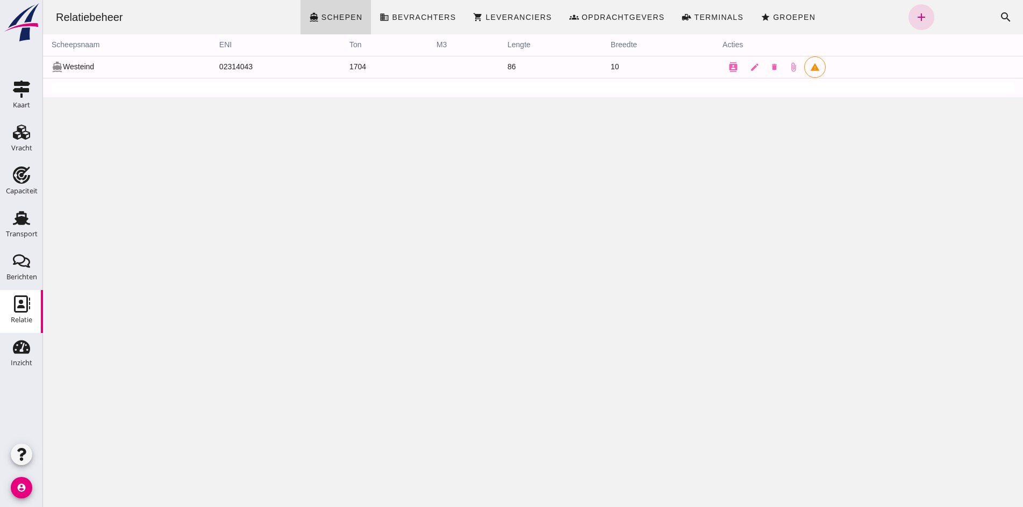
scroll to position [0, 0]
click at [28, 134] on use at bounding box center [21, 132] width 17 height 15
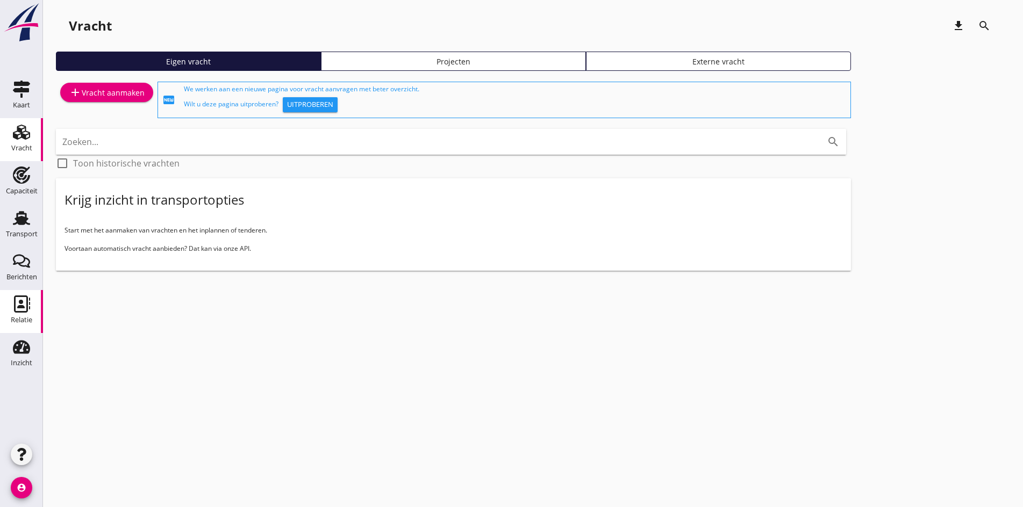
click at [20, 317] on div "Relatie" at bounding box center [21, 320] width 21 height 7
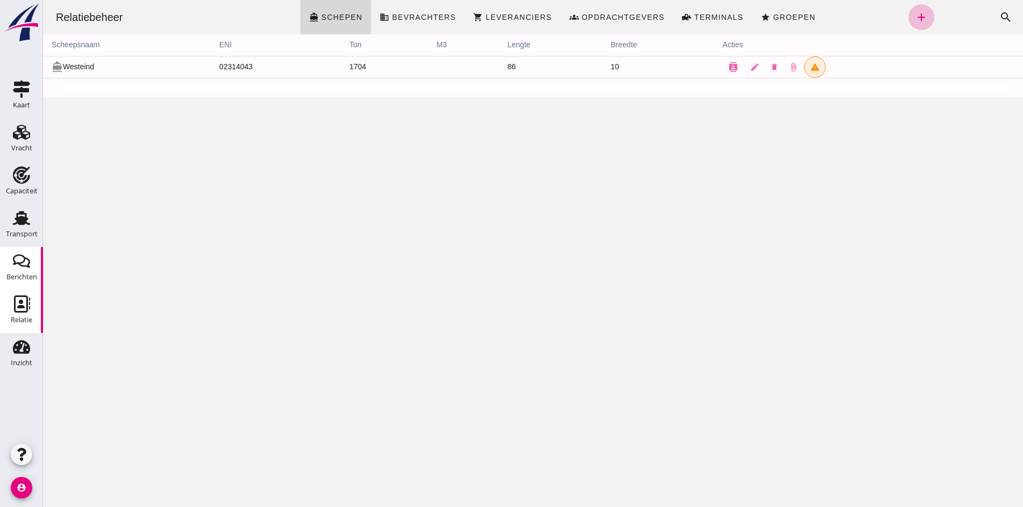
click at [16, 268] on icon "Berichten" at bounding box center [21, 261] width 17 height 17
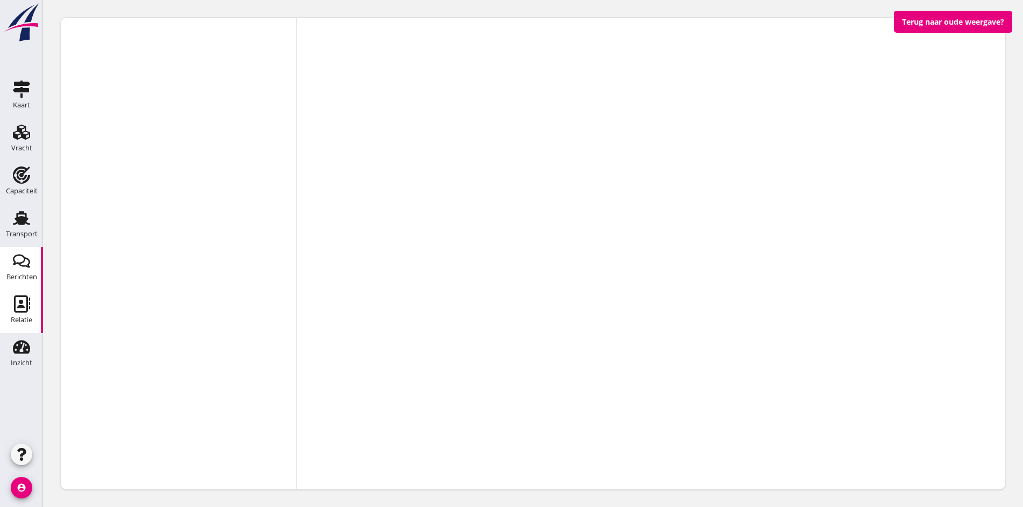
click at [18, 306] on use at bounding box center [22, 304] width 16 height 17
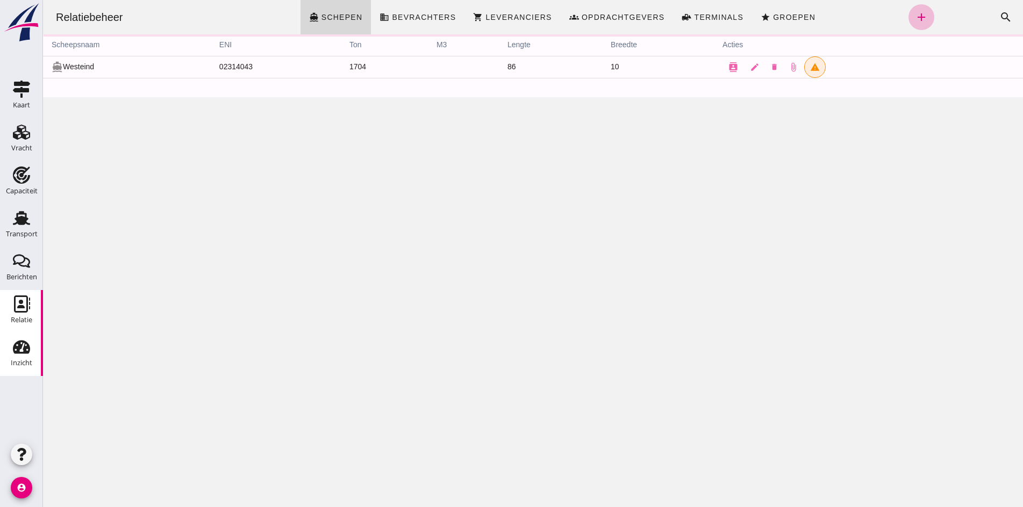
click at [23, 354] on icon "Inzicht" at bounding box center [21, 347] width 17 height 17
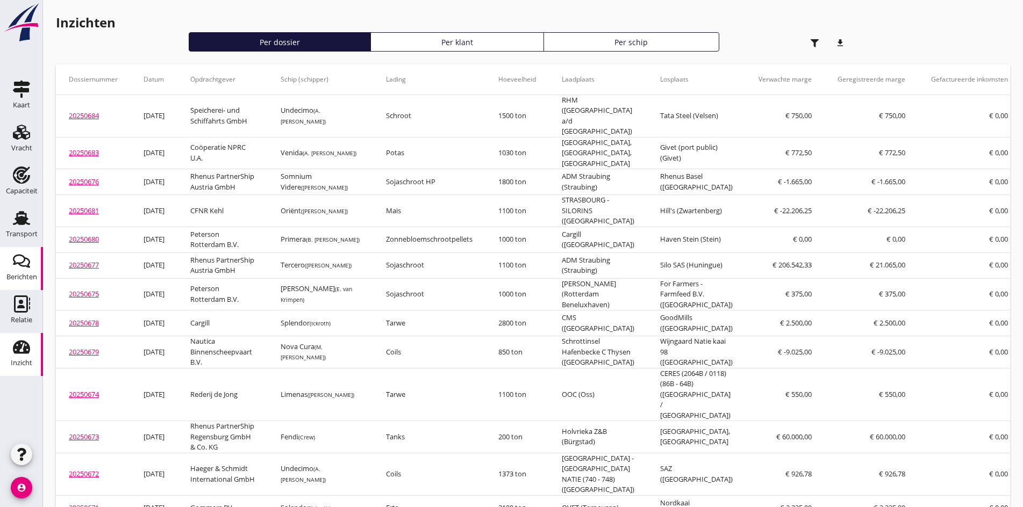
click at [15, 267] on icon "Berichten" at bounding box center [21, 261] width 17 height 17
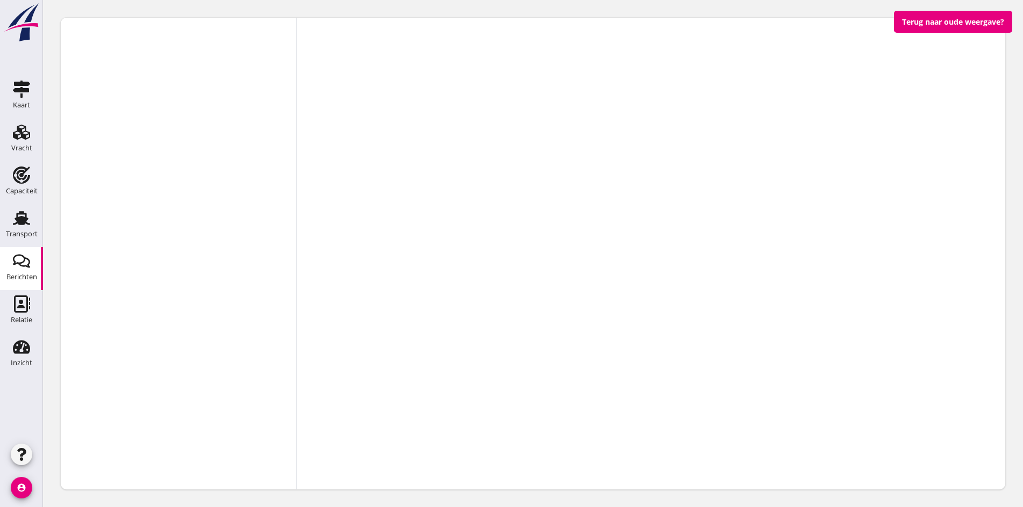
drag, startPoint x: 171, startPoint y: 8, endPoint x: 52, endPoint y: 26, distance: 120.2
click at [166, 10] on div at bounding box center [533, 253] width 980 height 507
click at [17, 229] on div "Transport" at bounding box center [22, 234] width 32 height 15
